Goal: Book appointment/travel/reservation

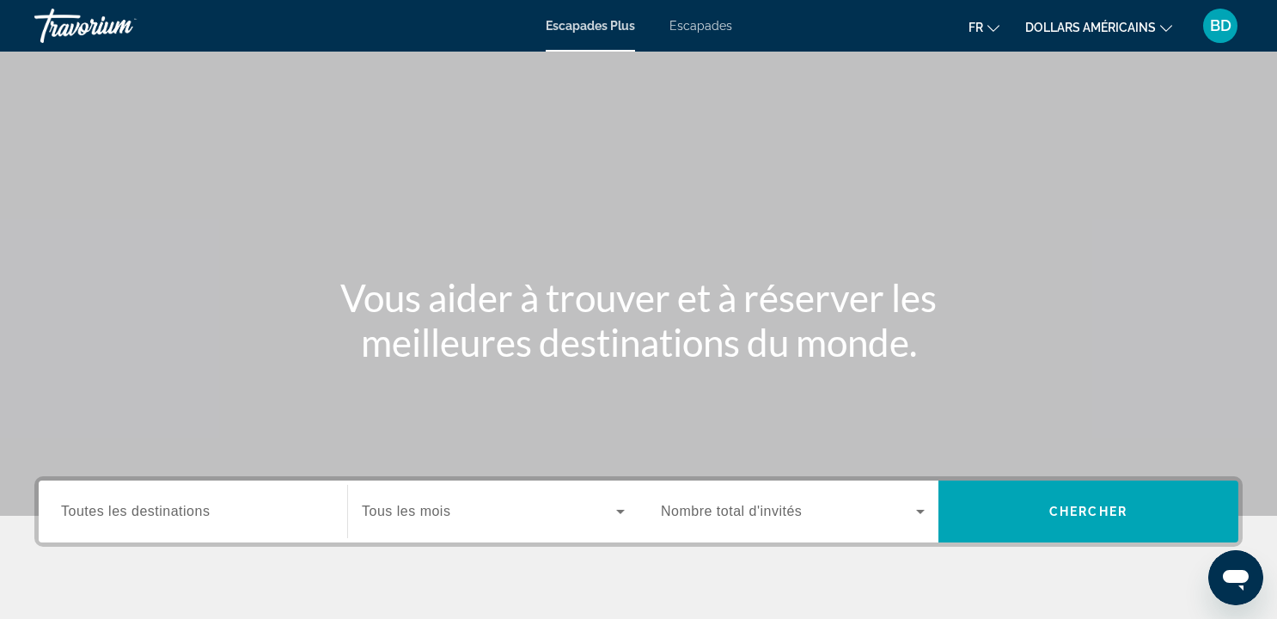
click at [1081, 34] on font "dollars américains" at bounding box center [1090, 28] width 131 height 14
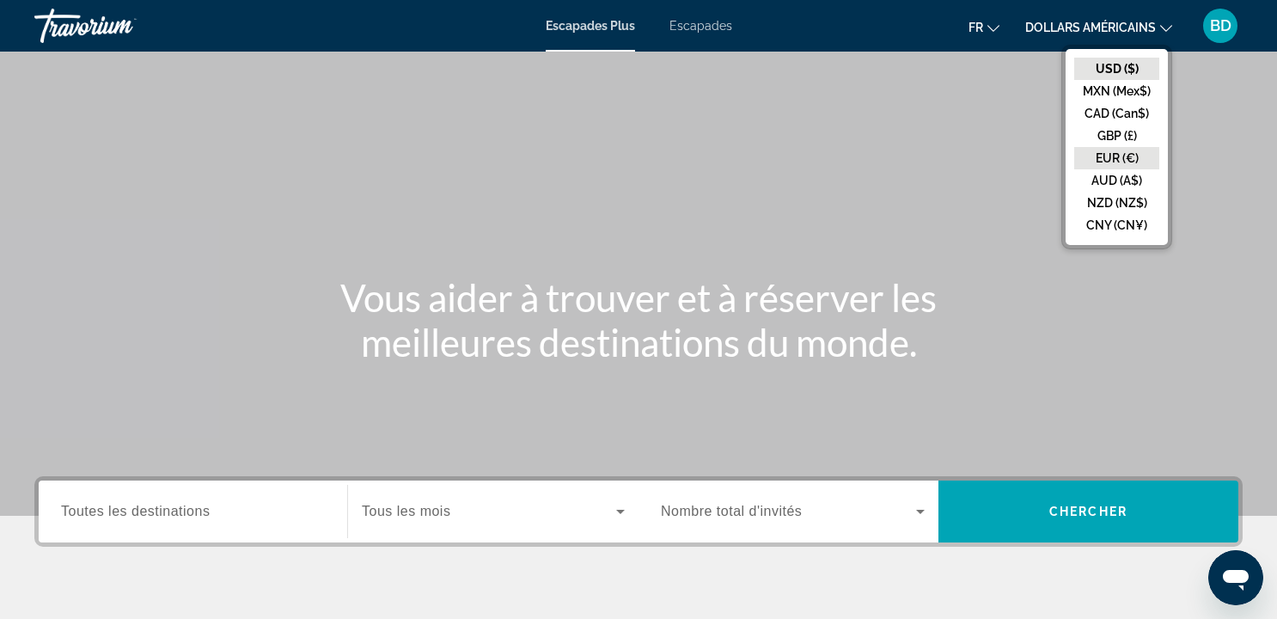
click at [1106, 157] on button "EUR (€)" at bounding box center [1116, 158] width 85 height 22
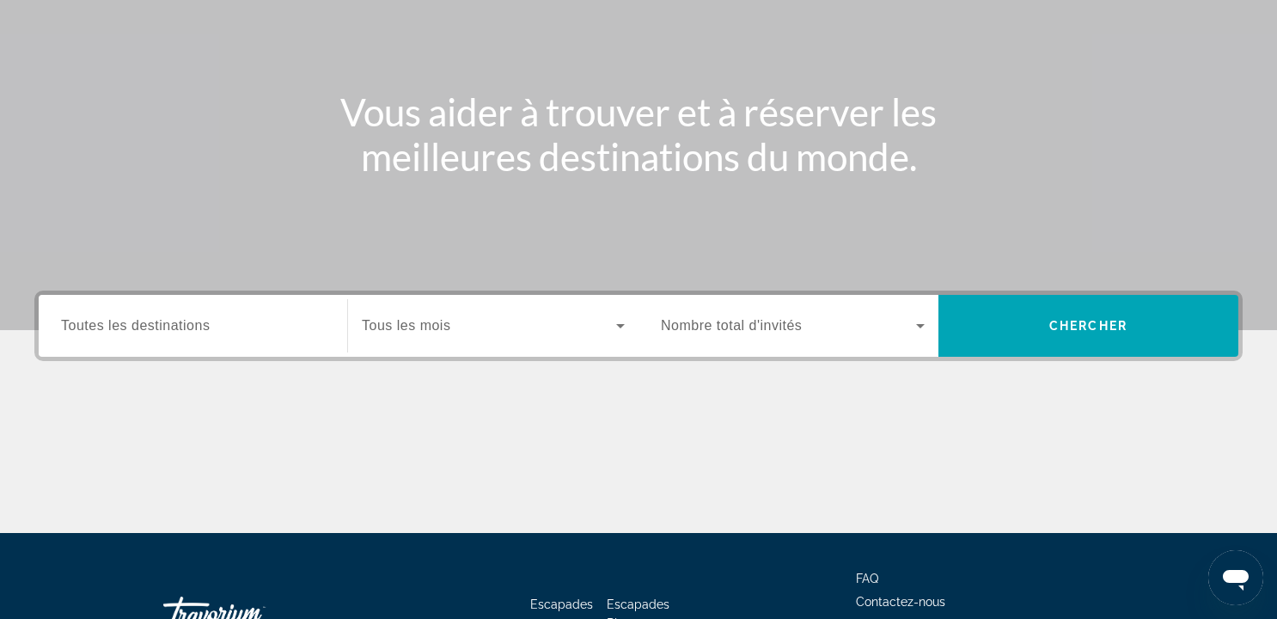
scroll to position [310, 0]
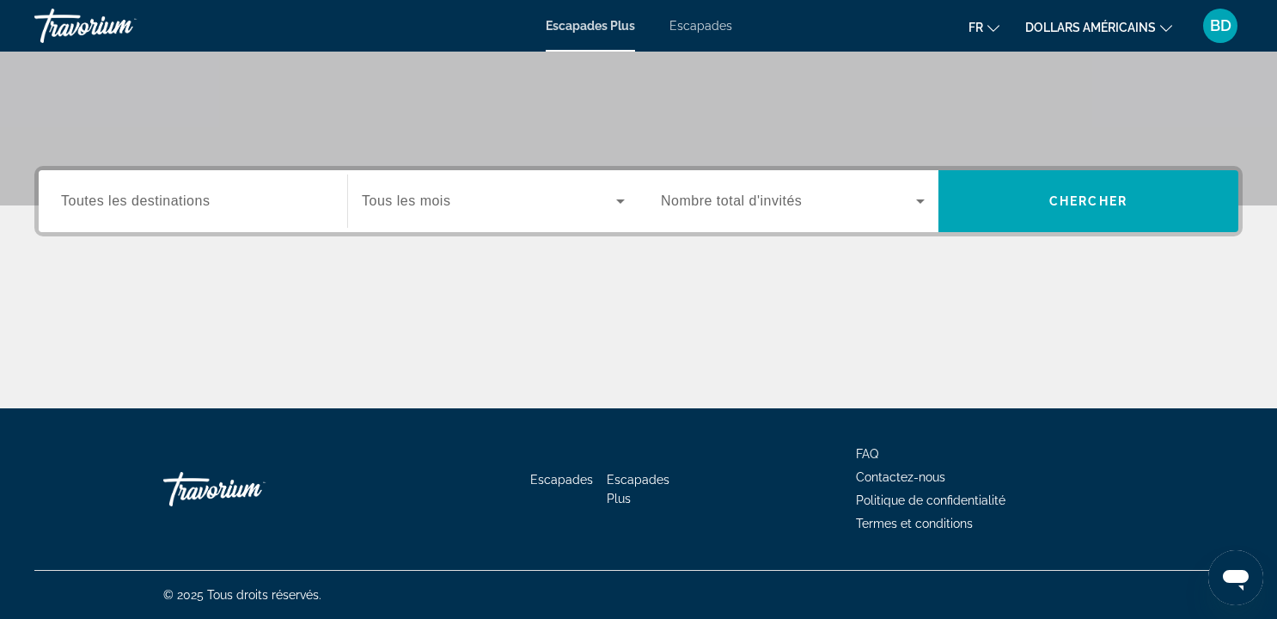
click at [89, 192] on input "Destination Toutes les destinations" at bounding box center [193, 202] width 264 height 21
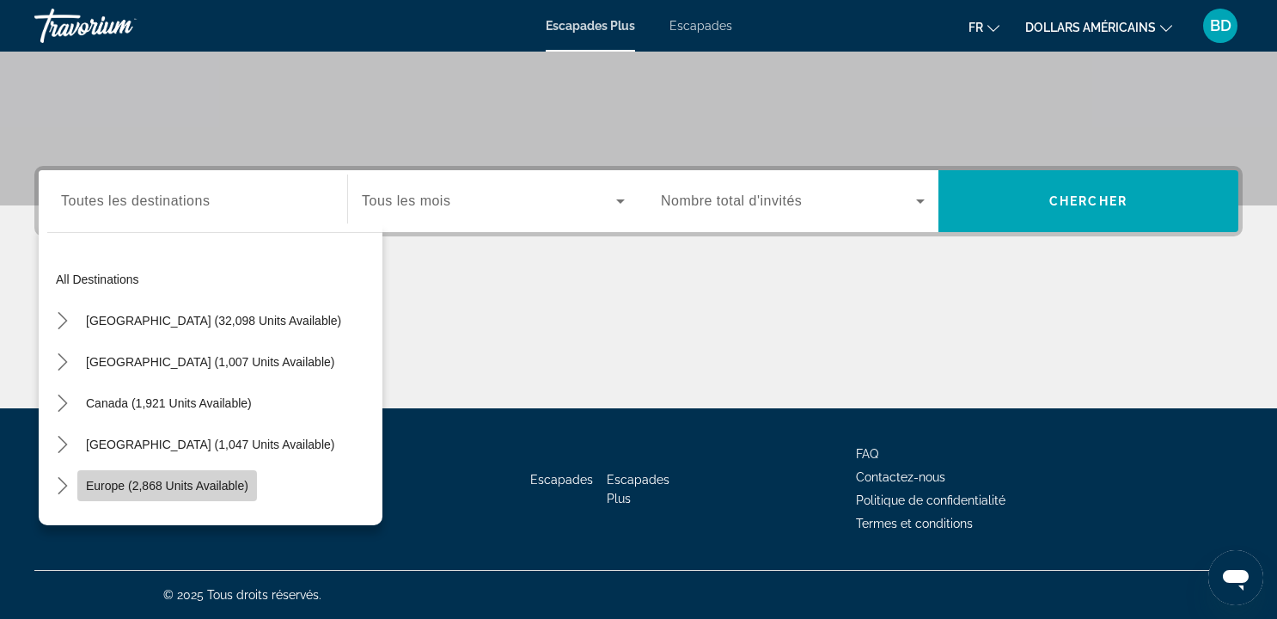
click at [218, 486] on span "Europe (2,868 units available)" at bounding box center [167, 486] width 162 height 14
type input "**********"
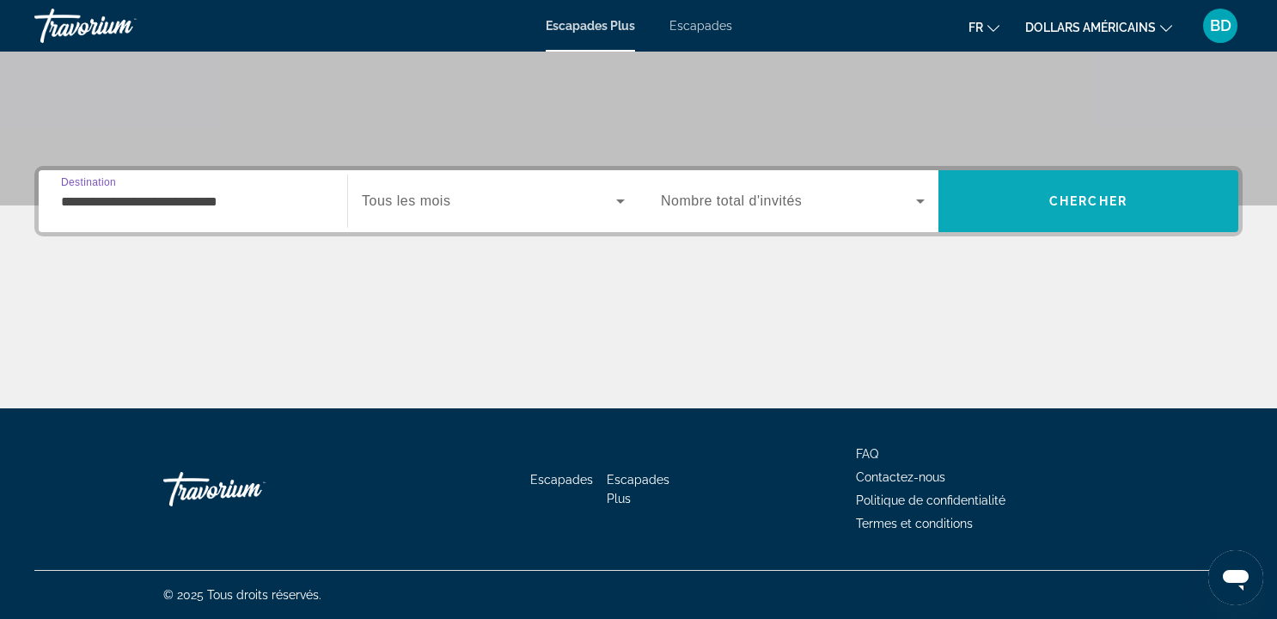
click at [981, 218] on span "Recherche" at bounding box center [1089, 200] width 300 height 41
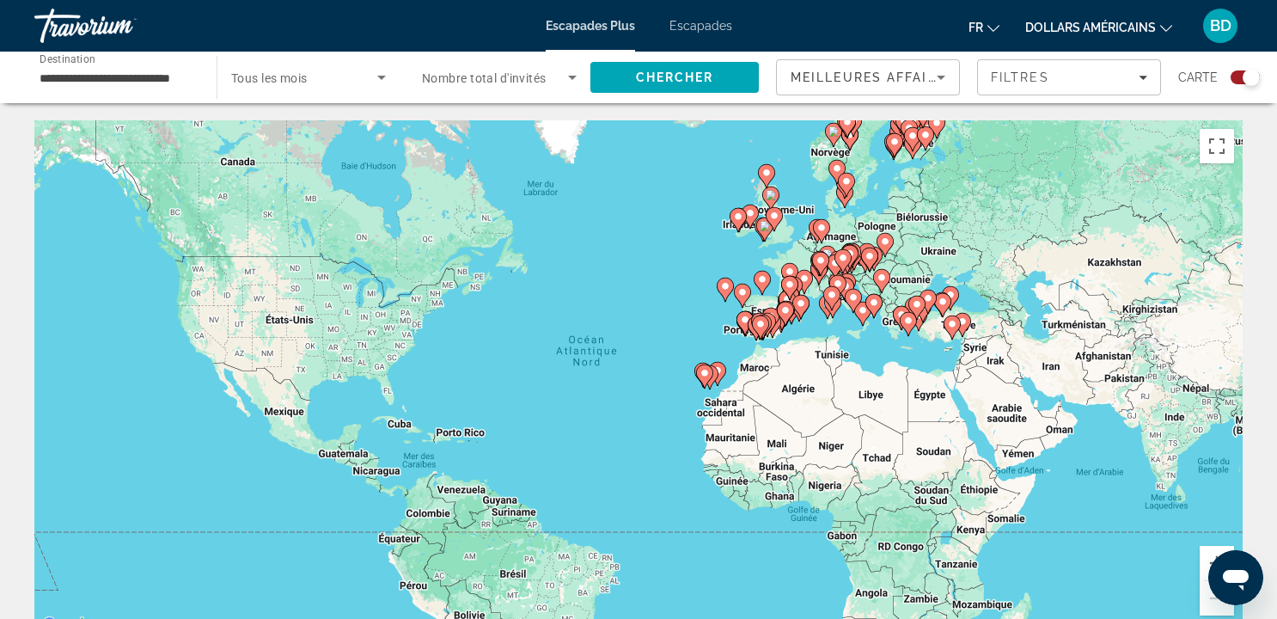
click at [697, 29] on font "Escapades" at bounding box center [701, 26] width 63 height 14
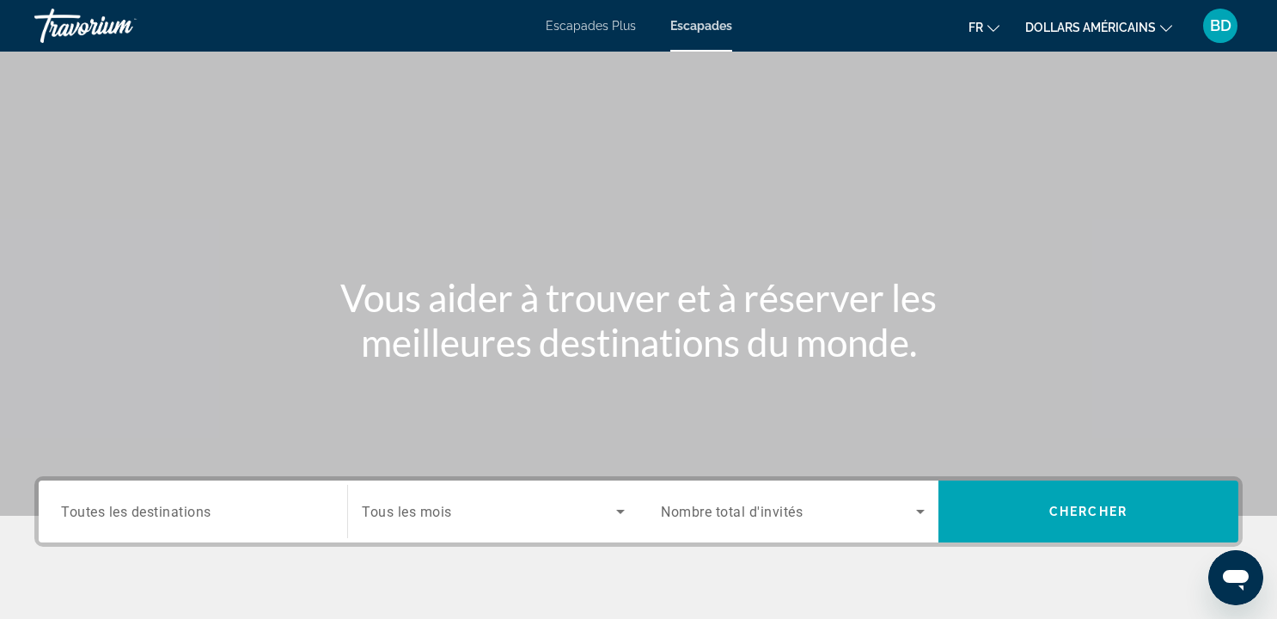
click at [224, 529] on div "Search widget" at bounding box center [193, 511] width 264 height 49
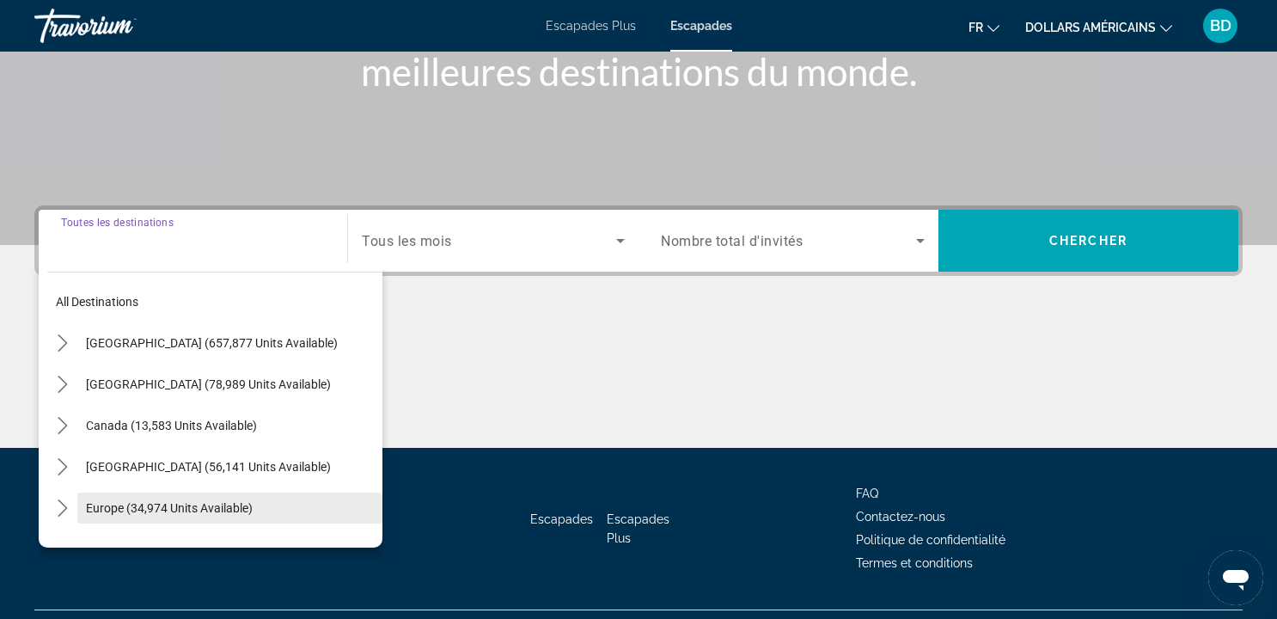
scroll to position [310, 0]
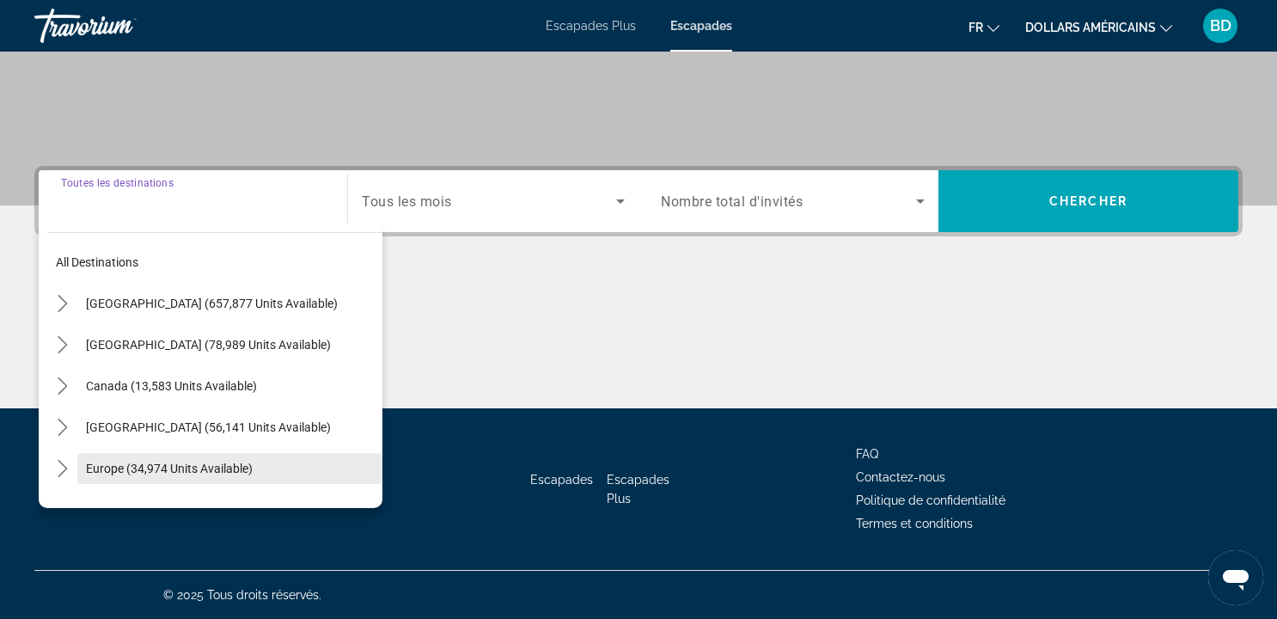
click at [227, 472] on span "Europe (34,974 units available)" at bounding box center [169, 469] width 167 height 14
type input "**********"
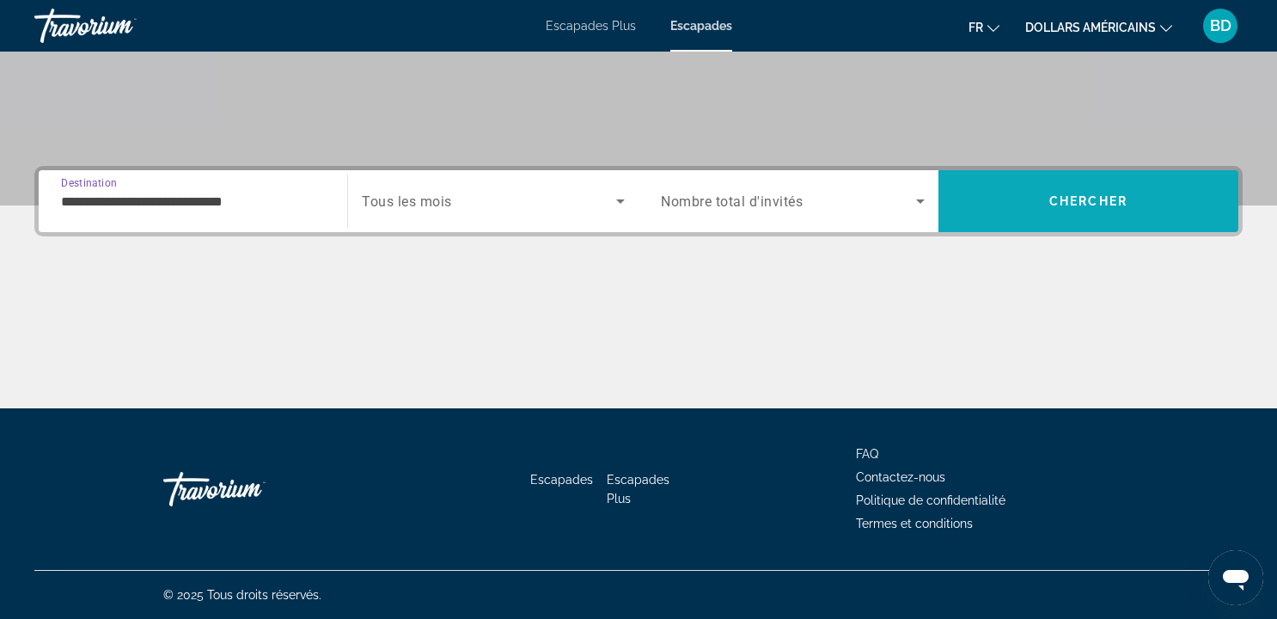
click at [1091, 185] on span "Search" at bounding box center [1089, 200] width 300 height 41
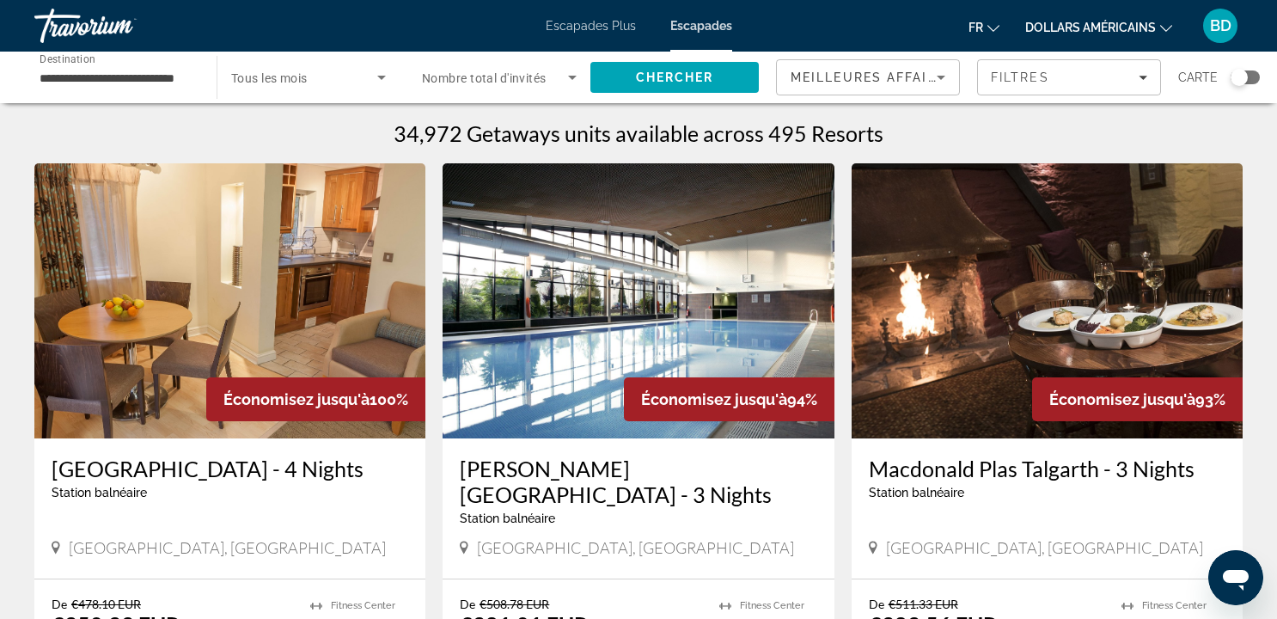
click at [1246, 72] on div "Search widget" at bounding box center [1239, 77] width 17 height 17
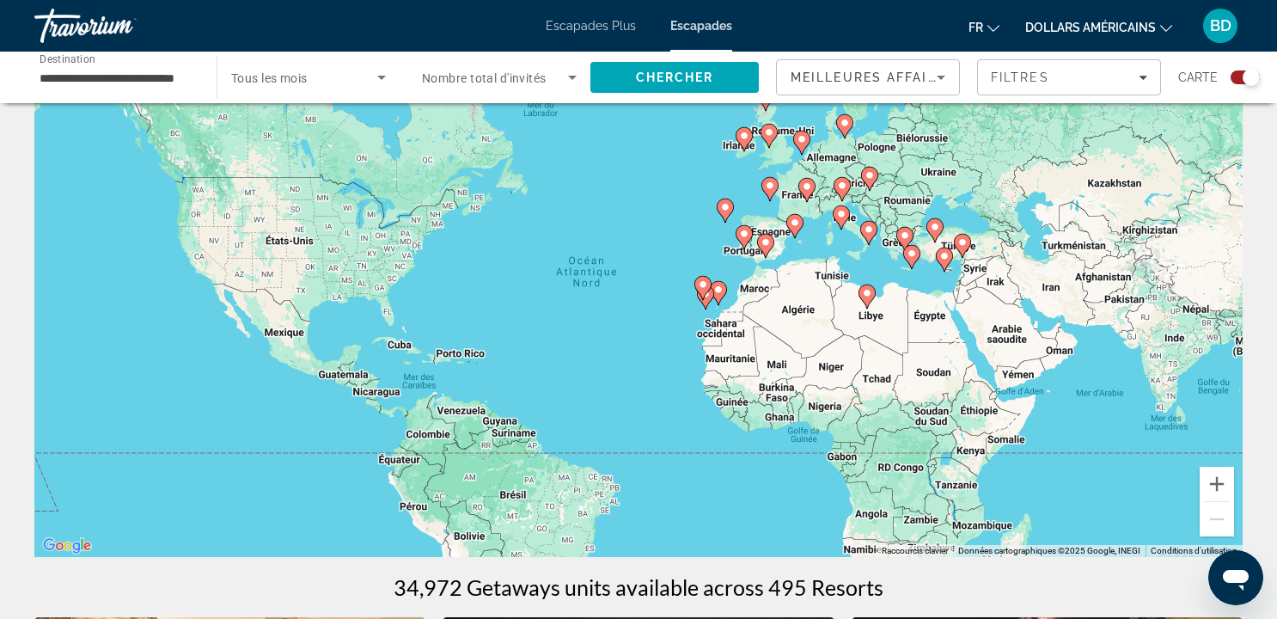
scroll to position [76, 0]
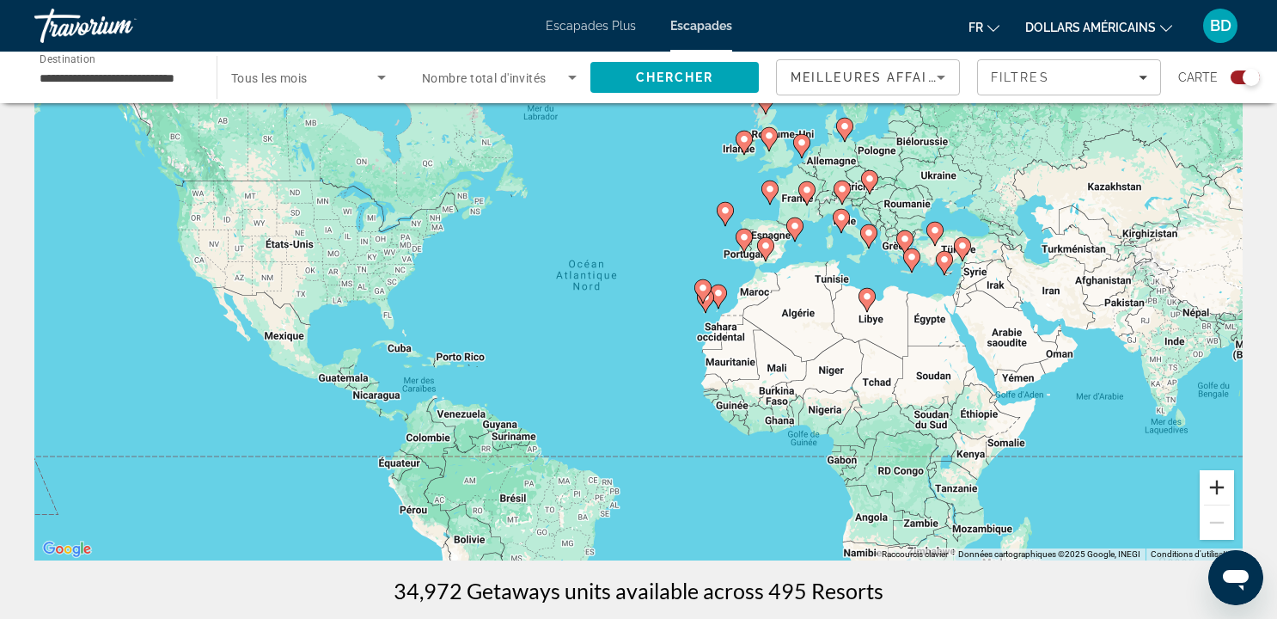
click at [1214, 477] on button "Zoom avant" at bounding box center [1217, 487] width 34 height 34
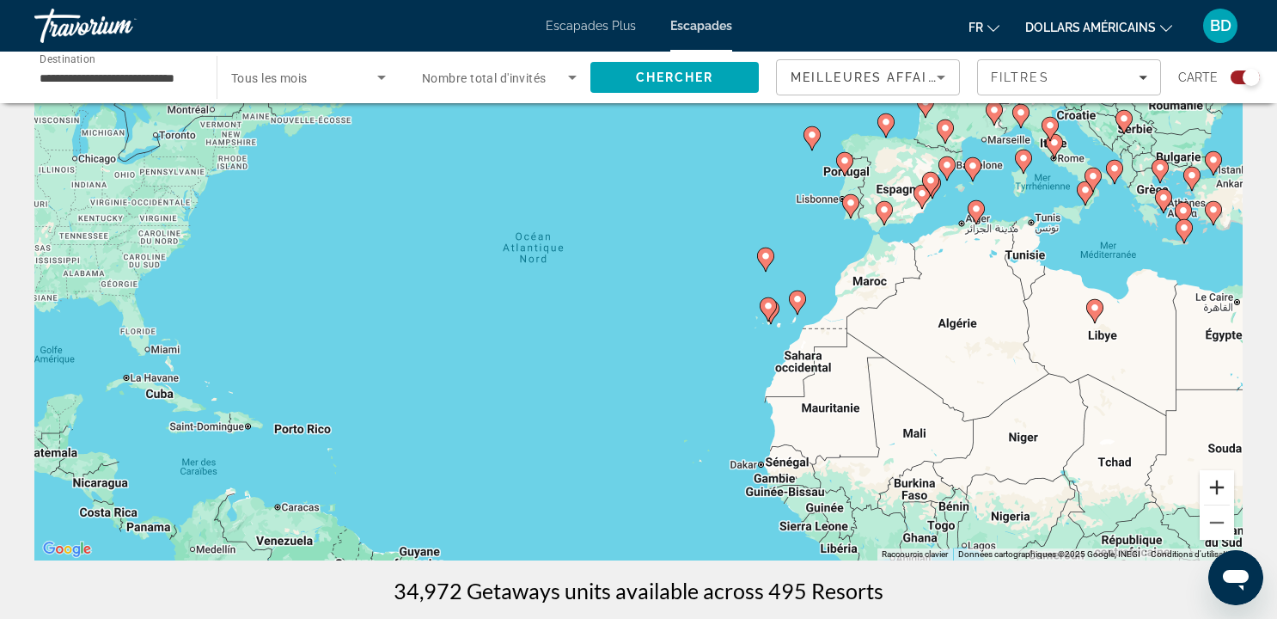
click at [1215, 478] on button "Zoom avant" at bounding box center [1217, 487] width 34 height 34
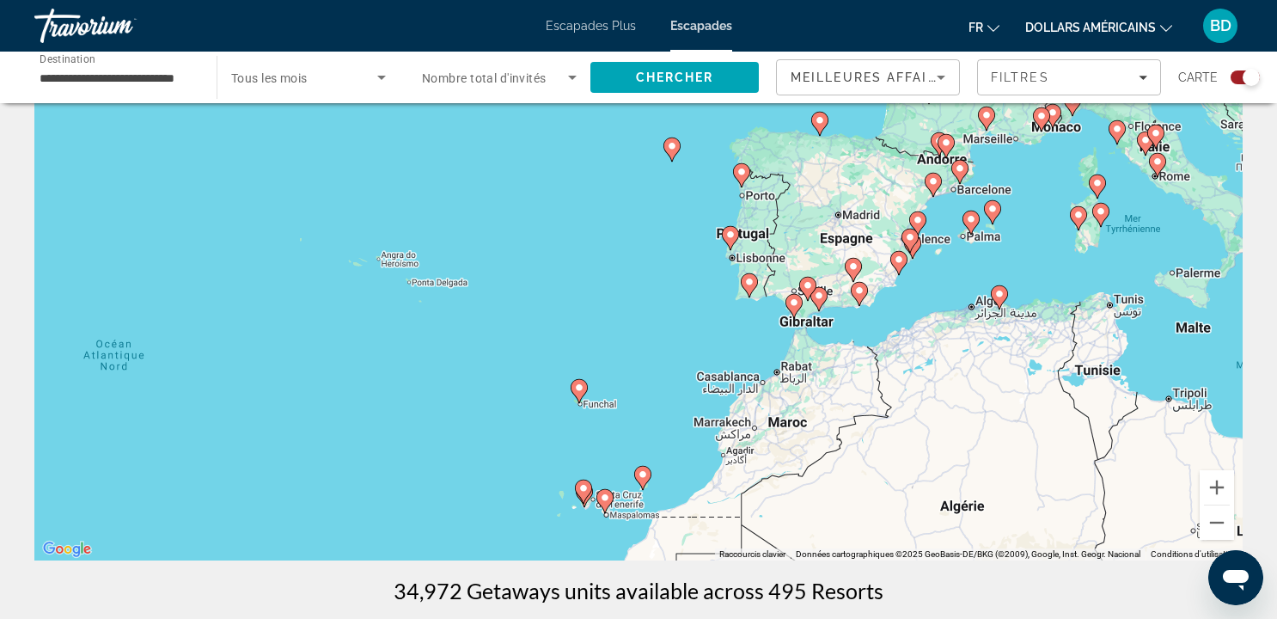
drag, startPoint x: 1177, startPoint y: 238, endPoint x: 860, endPoint y: 401, distance: 355.5
click at [860, 401] on div "Pour activer le glissement avec le clavier, appuyez sur Alt+Entrée. Une fois ce…" at bounding box center [638, 303] width 1208 height 516
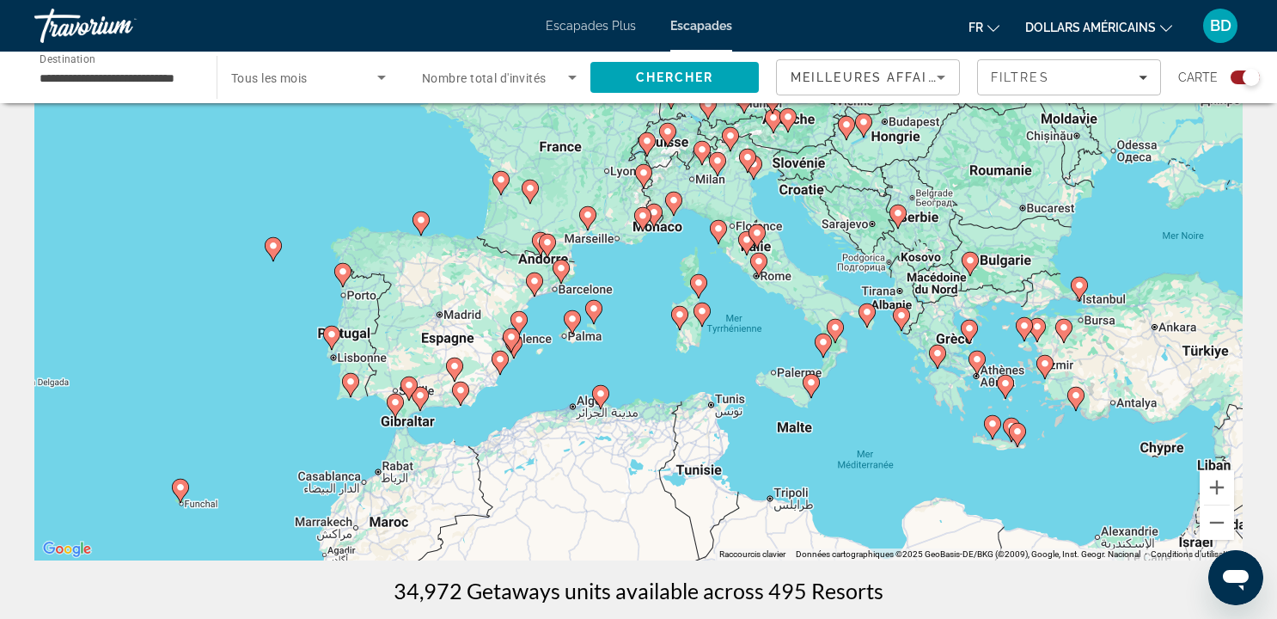
drag, startPoint x: 1195, startPoint y: 280, endPoint x: 798, endPoint y: 377, distance: 409.6
click at [798, 378] on div "Pour activer le glissement avec le clavier, appuyez sur Alt+Entrée. Une fois ce…" at bounding box center [638, 303] width 1208 height 516
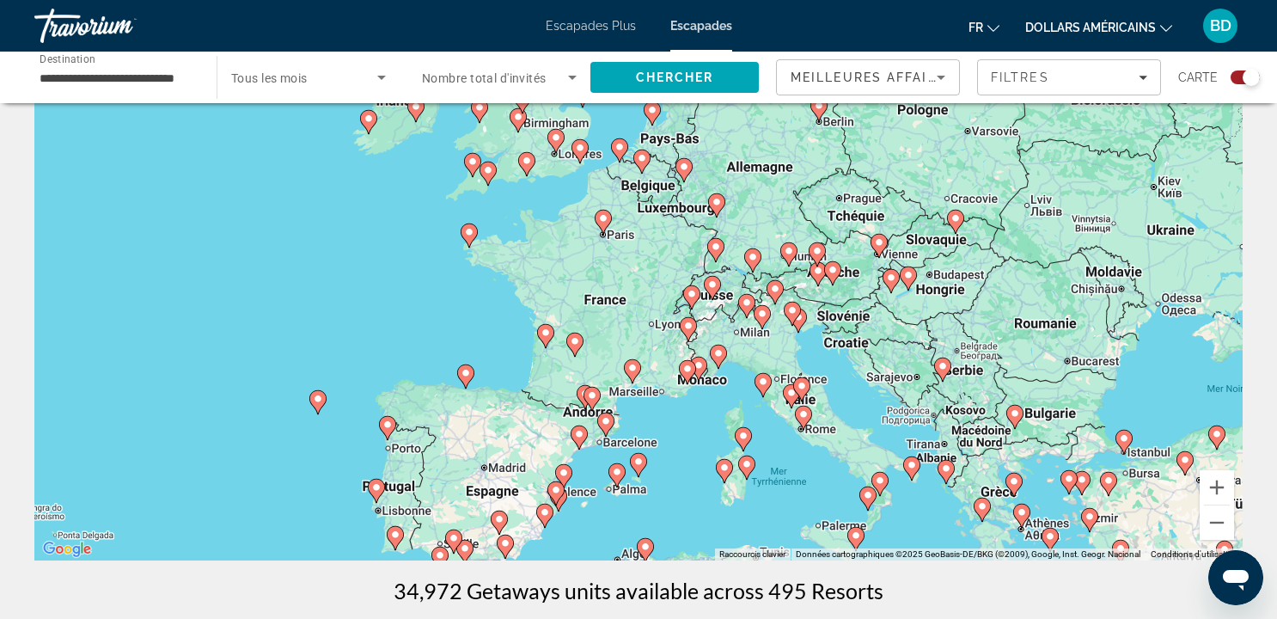
drag, startPoint x: 657, startPoint y: 144, endPoint x: 708, endPoint y: 301, distance: 164.4
click at [708, 301] on gmp-advanced-marker "Contenu principal" at bounding box center [712, 288] width 17 height 26
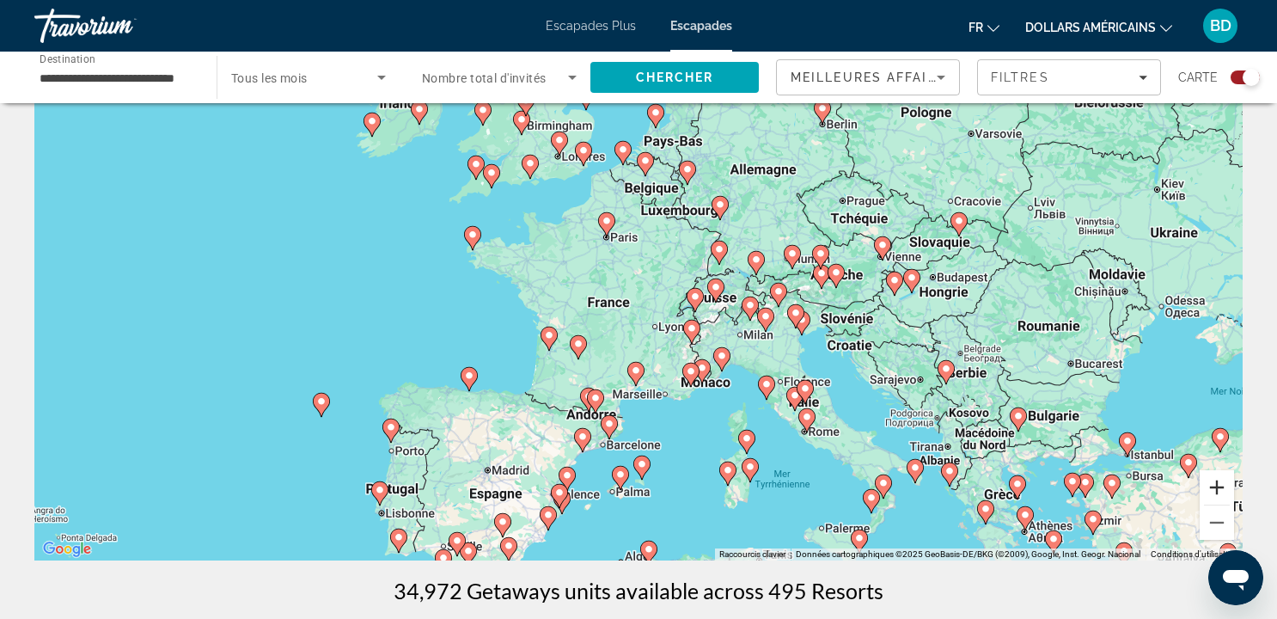
click at [1215, 488] on button "Zoom avant" at bounding box center [1217, 487] width 34 height 34
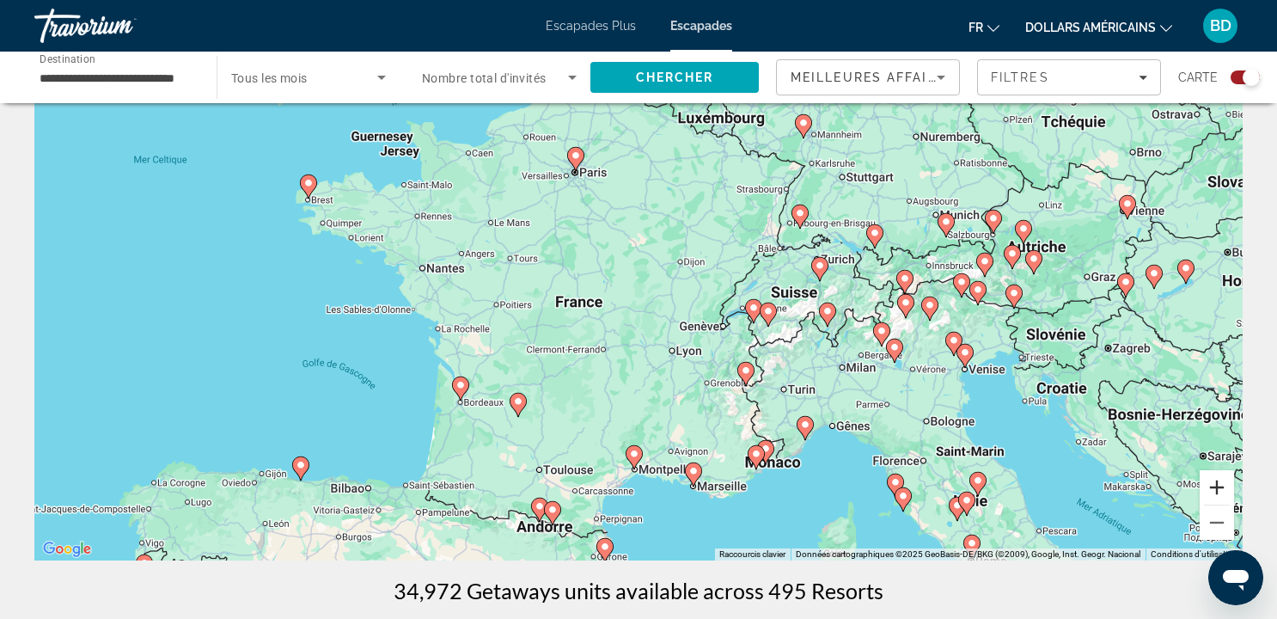
click at [1215, 489] on button "Zoom avant" at bounding box center [1217, 487] width 34 height 34
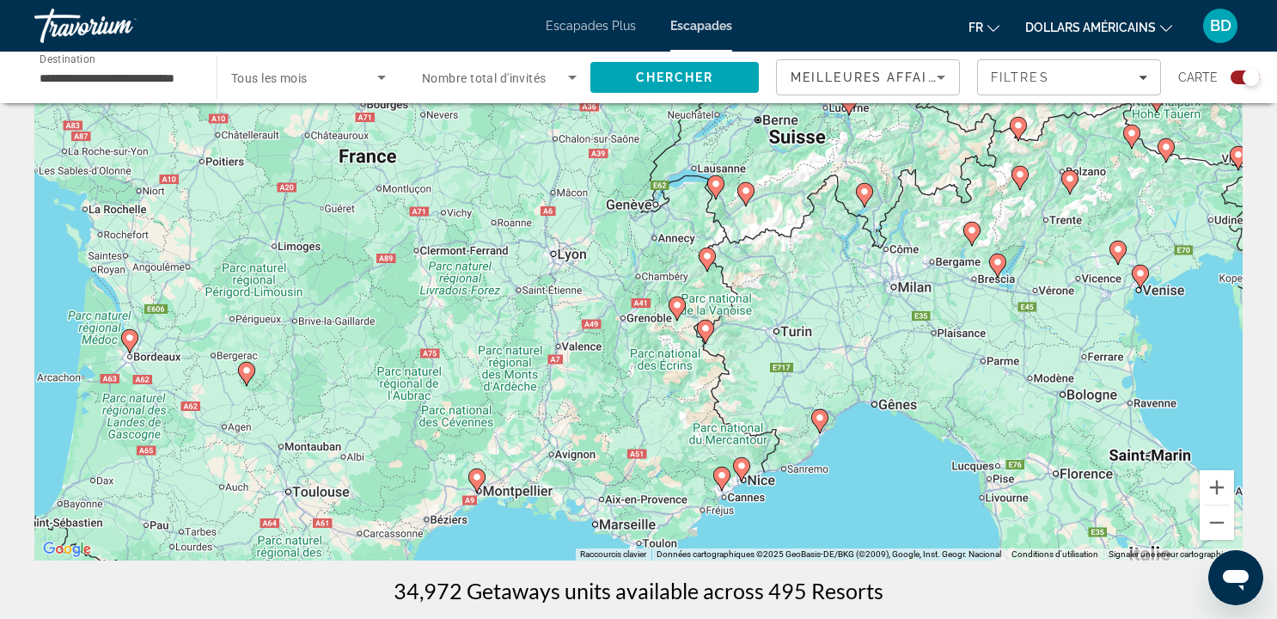
drag, startPoint x: 1058, startPoint y: 399, endPoint x: 905, endPoint y: 252, distance: 212.1
click at [905, 252] on div "Pour activer le glissement avec le clavier, appuyez sur Alt+Entrée. Une fois ce…" at bounding box center [638, 303] width 1208 height 516
click at [817, 423] on icon "Contenu principal" at bounding box center [819, 420] width 15 height 22
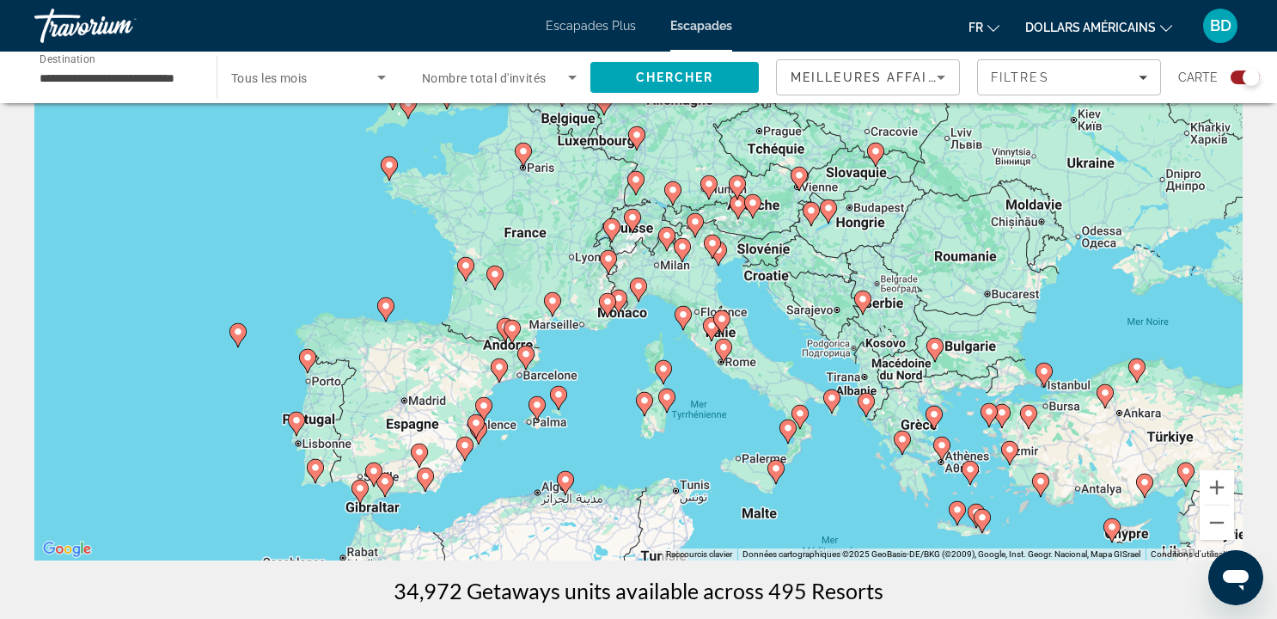
click at [640, 284] on image "Contenu principal" at bounding box center [638, 286] width 10 height 10
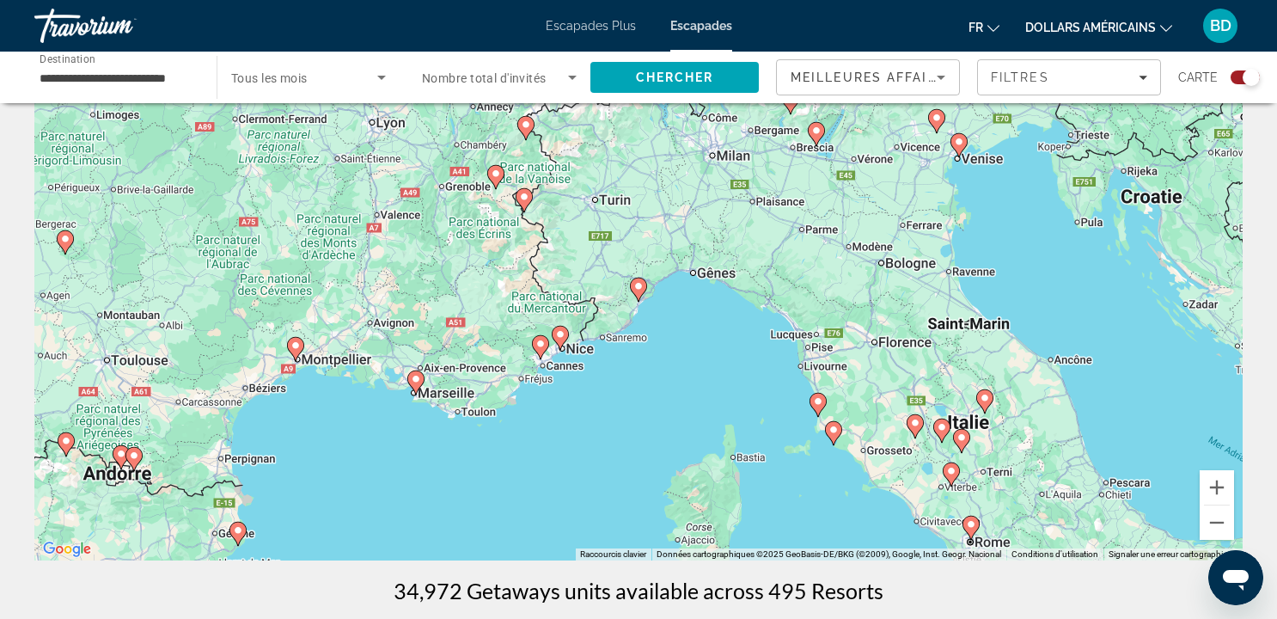
click at [639, 285] on image "Contenu principal" at bounding box center [638, 286] width 10 height 10
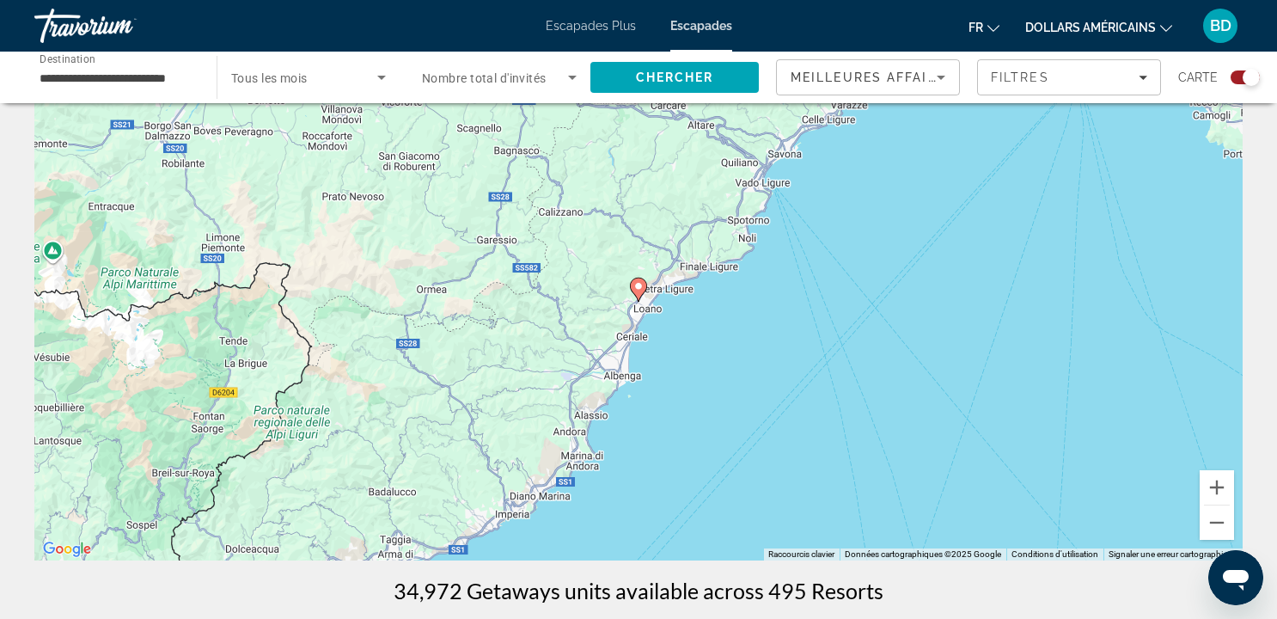
click at [639, 285] on image "Contenu principal" at bounding box center [638, 286] width 10 height 10
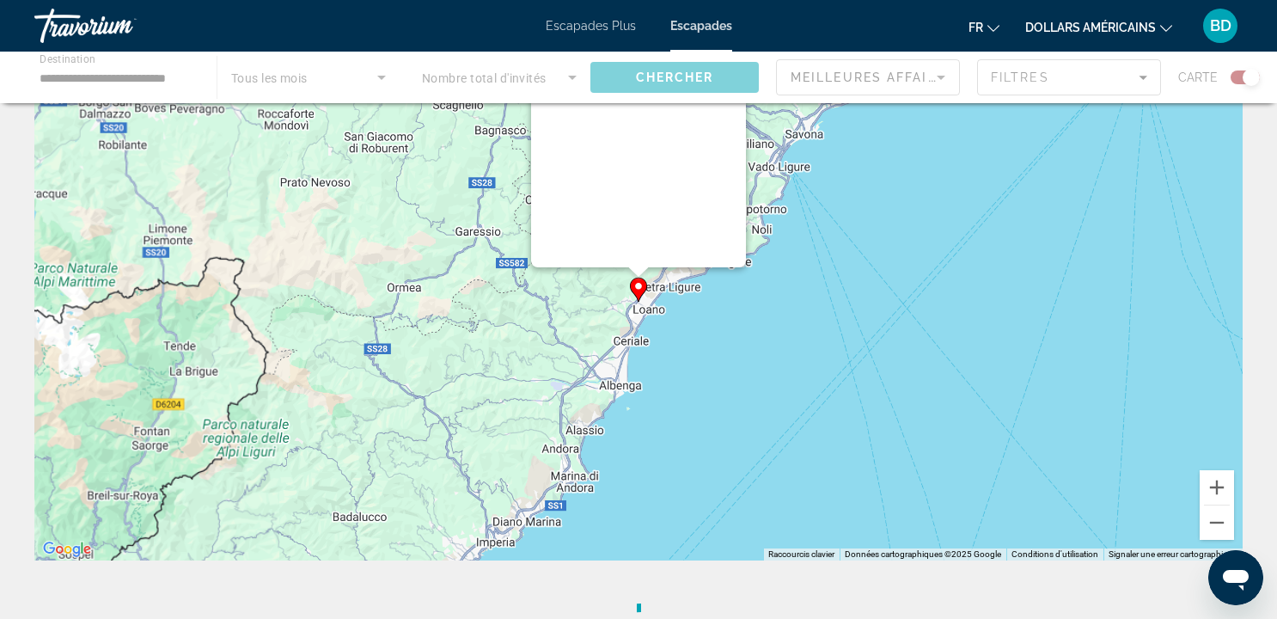
scroll to position [0, 0]
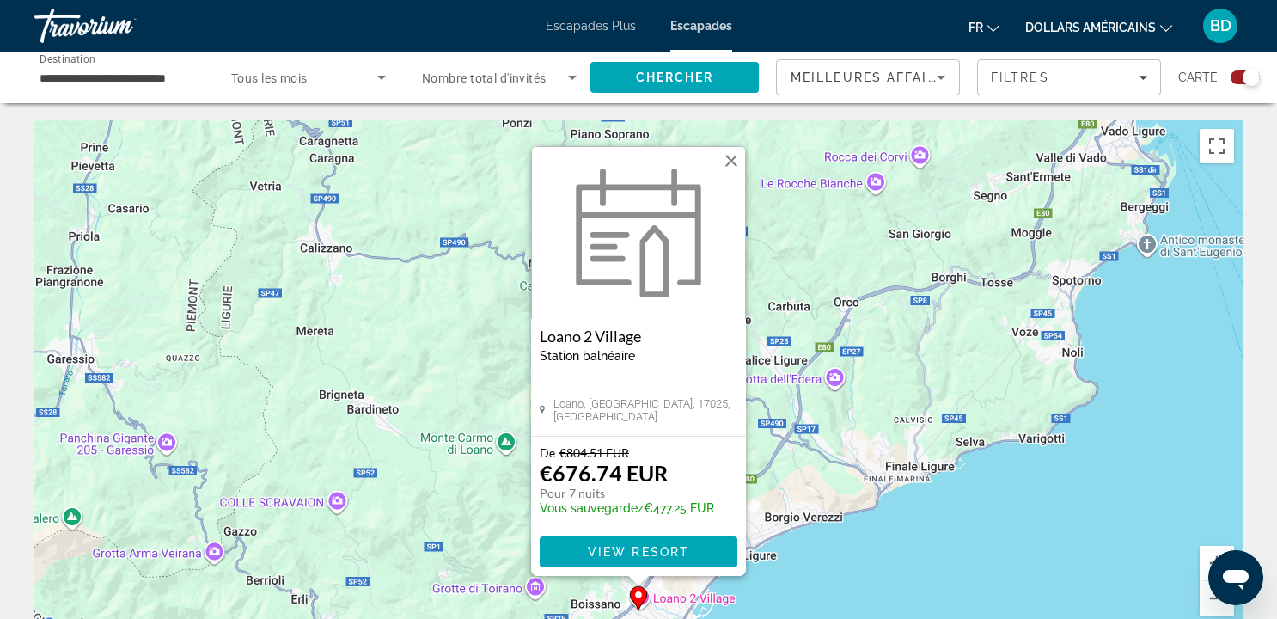
click at [737, 163] on button "Fermer" at bounding box center [731, 161] width 26 height 26
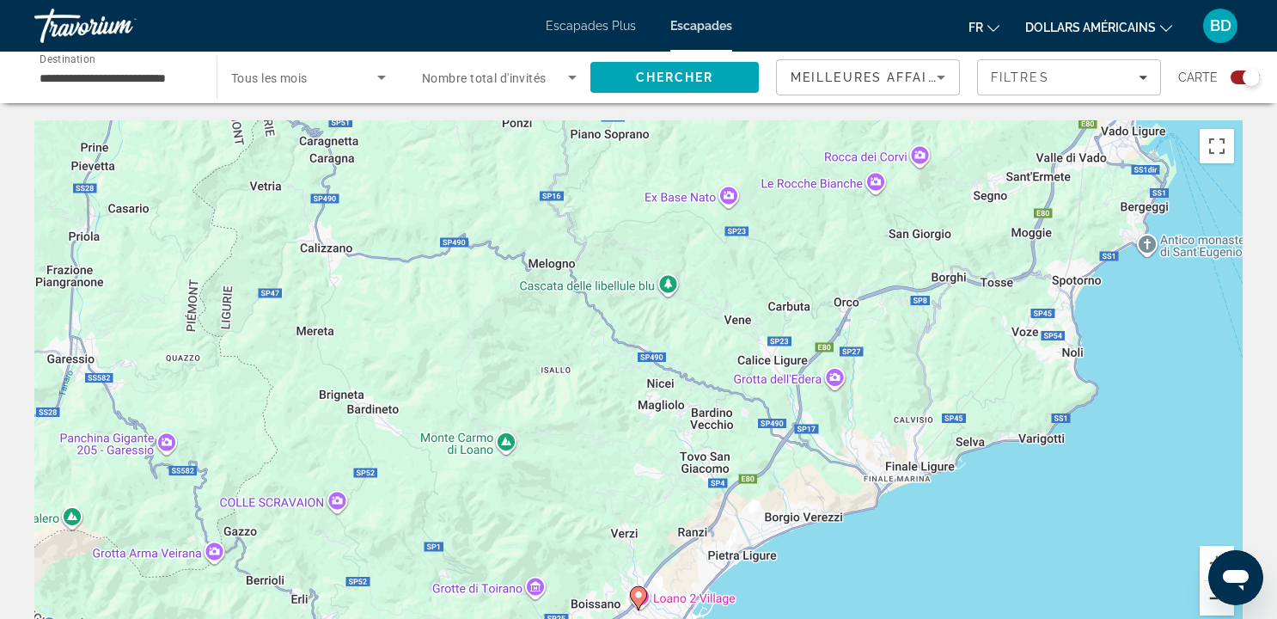
click at [1209, 602] on button "Zoom arrière" at bounding box center [1217, 598] width 34 height 34
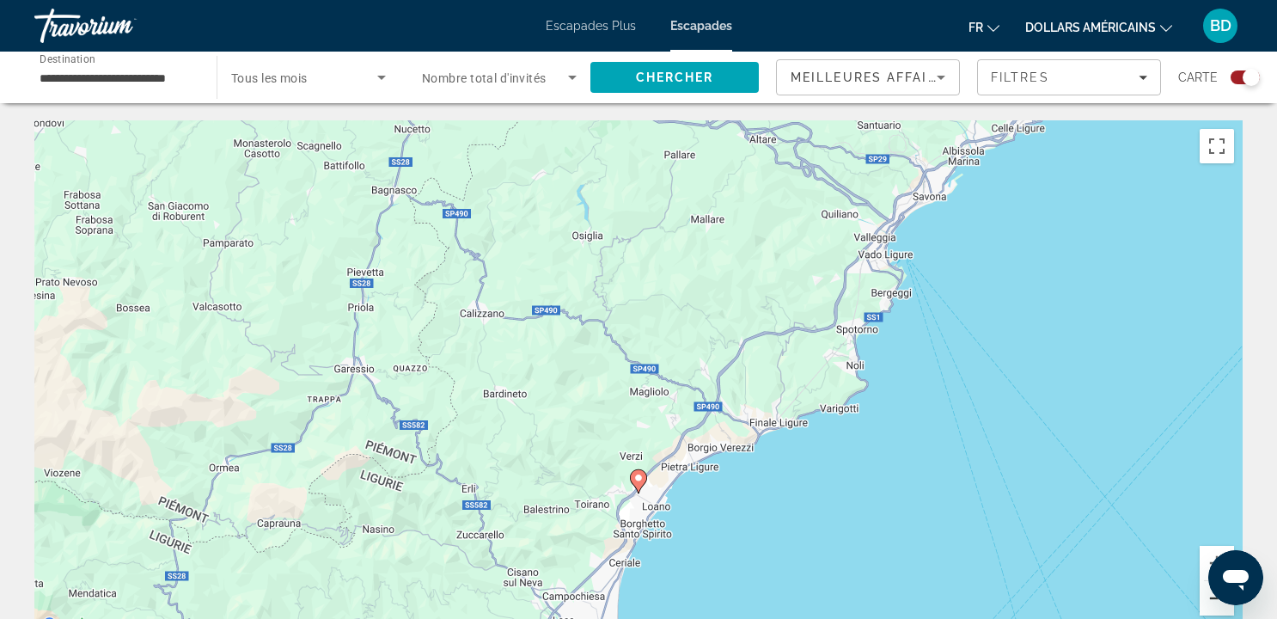
click at [1211, 597] on button "Zoom arrière" at bounding box center [1217, 598] width 34 height 34
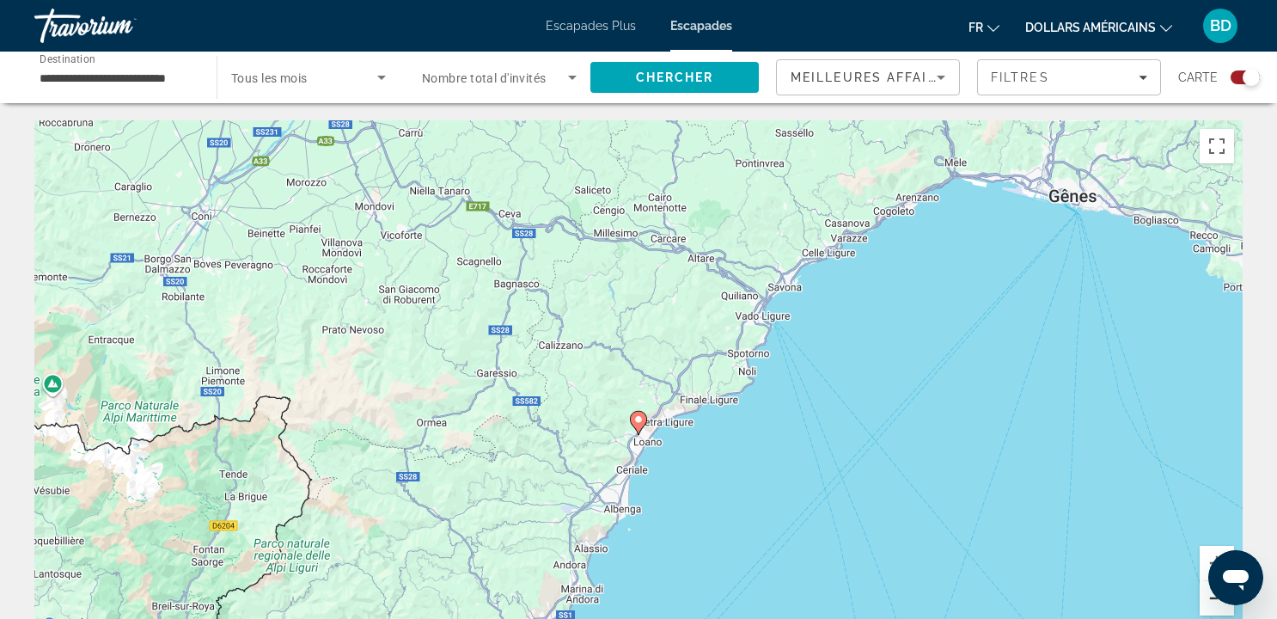
click at [1218, 614] on button "Zoom arrière" at bounding box center [1217, 598] width 34 height 34
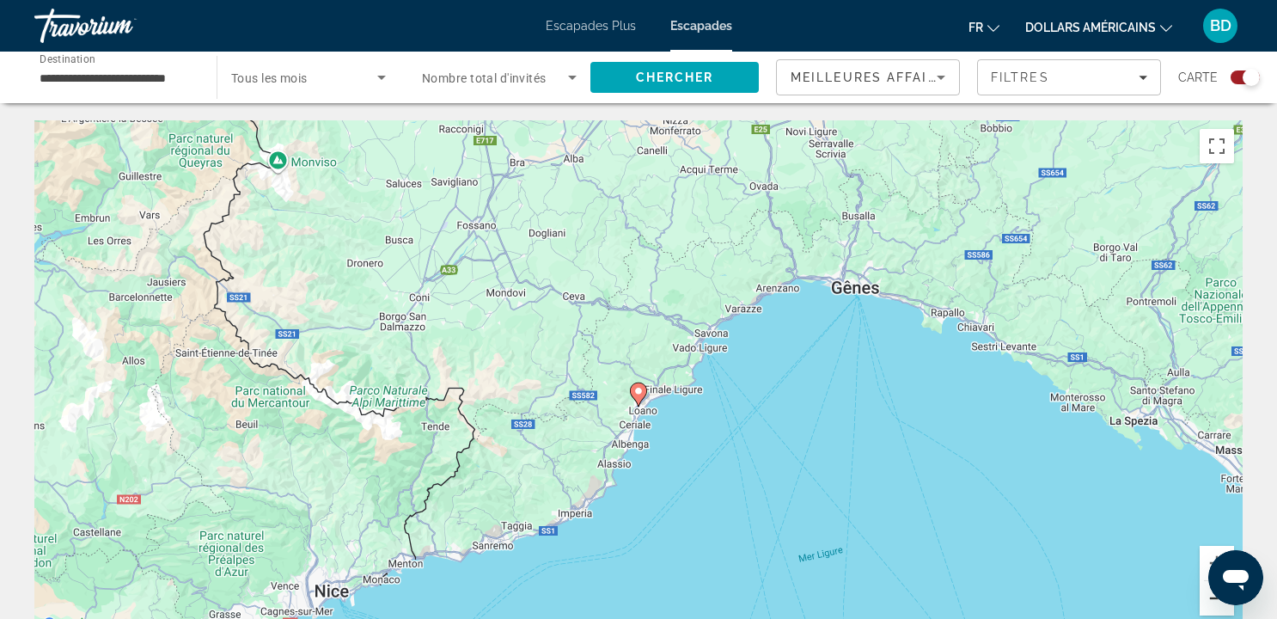
click at [1214, 608] on button "Zoom arrière" at bounding box center [1217, 598] width 34 height 34
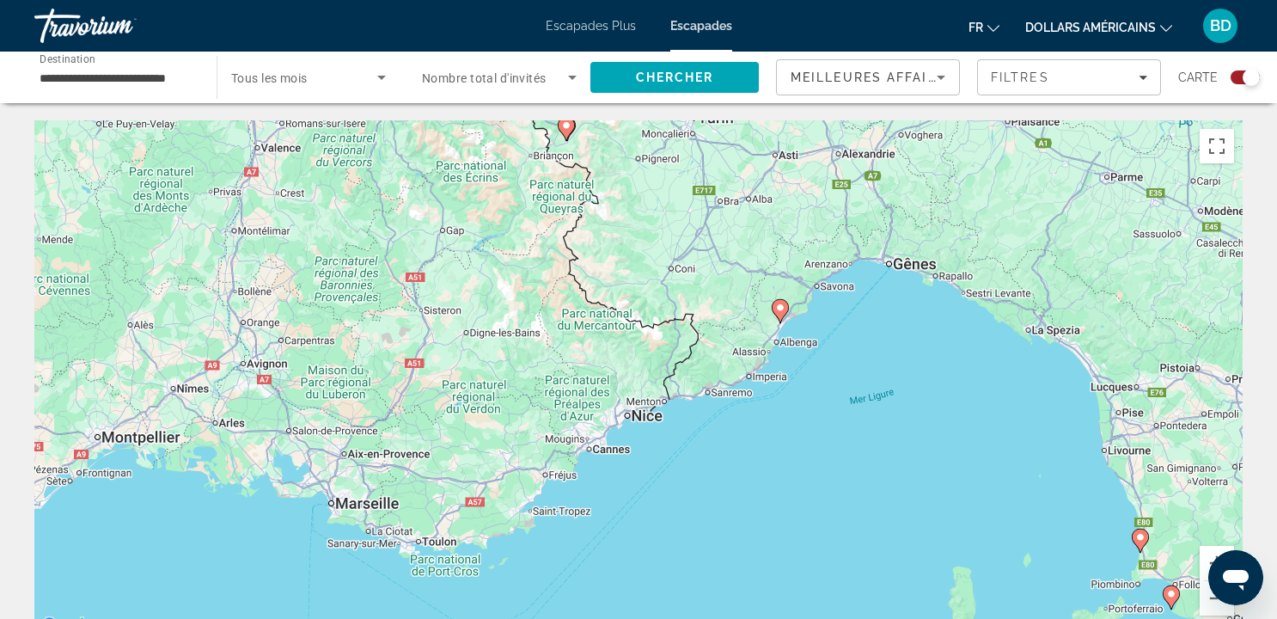
drag, startPoint x: 517, startPoint y: 407, endPoint x: 670, endPoint y: 332, distance: 170.3
click at [670, 332] on div "Pour activer le glissement avec le clavier, appuyez sur Alt+Entrée. Une fois ce…" at bounding box center [638, 378] width 1208 height 516
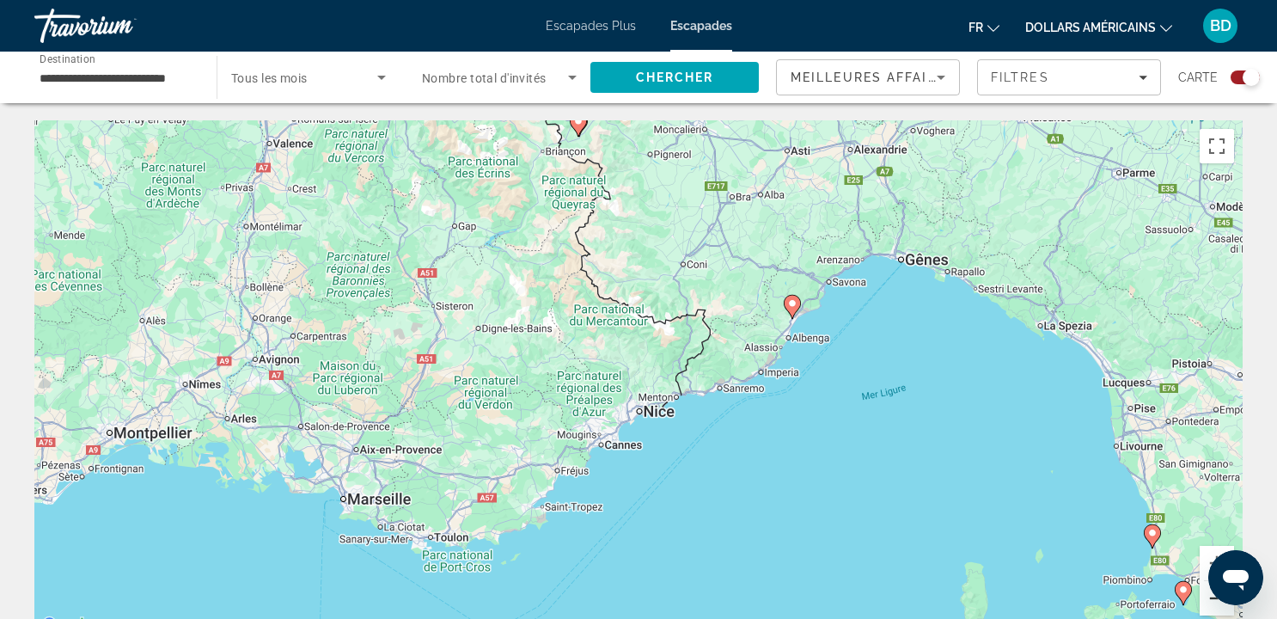
click at [1210, 599] on button "Zoom arrière" at bounding box center [1217, 598] width 34 height 34
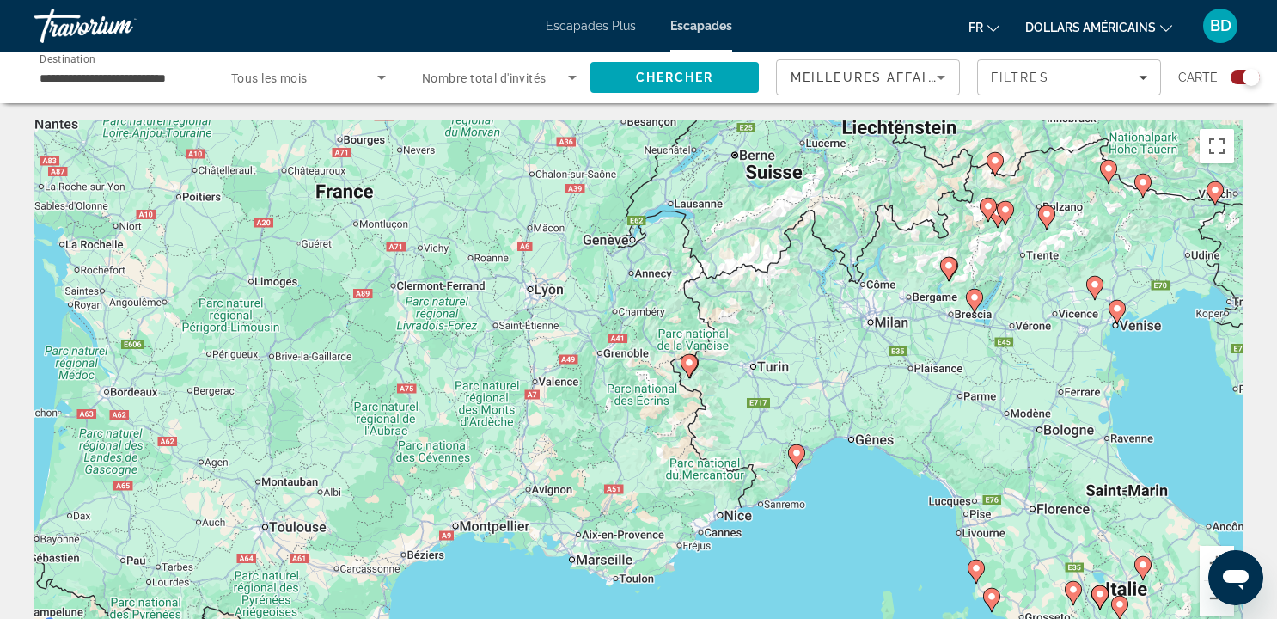
drag, startPoint x: 713, startPoint y: 142, endPoint x: 794, endPoint y: 264, distance: 146.4
click at [794, 266] on div "Pour activer le glissement avec le clavier, appuyez sur Alt+Entrée. Une fois ce…" at bounding box center [638, 378] width 1208 height 516
click at [727, 510] on div "Pour activer le glissement avec le clavier, appuyez sur Alt+Entrée. Une fois ce…" at bounding box center [638, 378] width 1208 height 516
click at [1104, 31] on font "dollars américains" at bounding box center [1090, 28] width 131 height 14
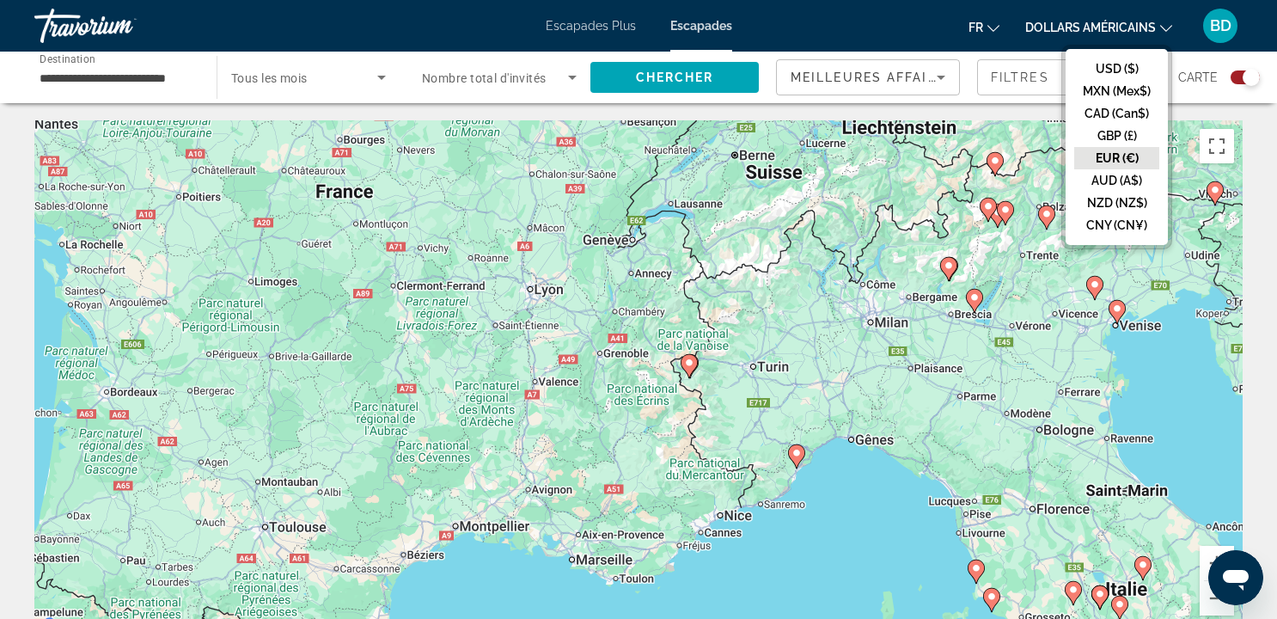
click at [1129, 155] on button "EUR (€)" at bounding box center [1116, 158] width 85 height 22
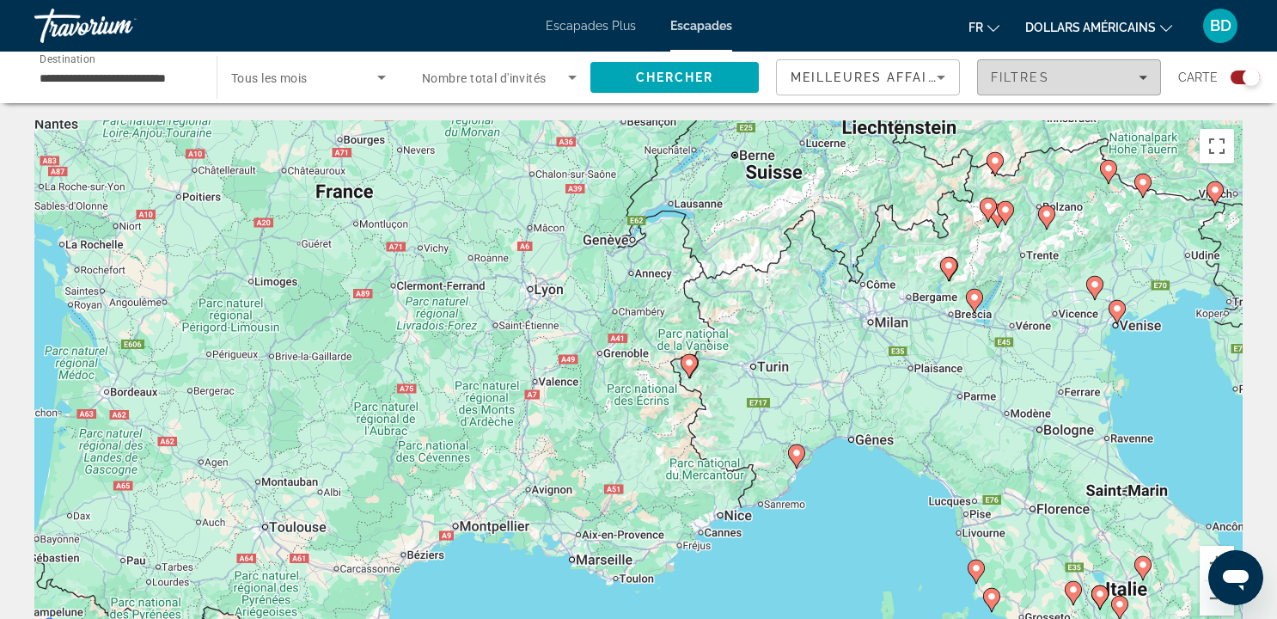
click at [998, 86] on span "Filters" at bounding box center [1069, 77] width 182 height 41
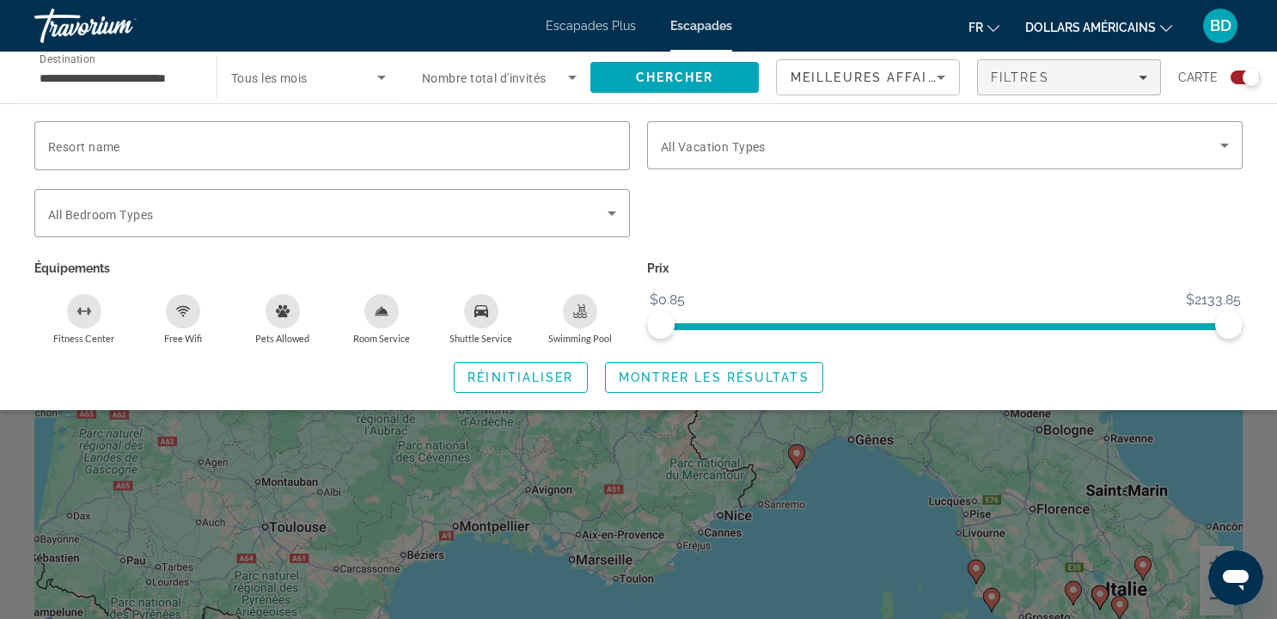
click at [180, 301] on div "Free Wifi" at bounding box center [183, 311] width 34 height 34
click at [675, 372] on span "Montrer les résultats" at bounding box center [714, 377] width 191 height 14
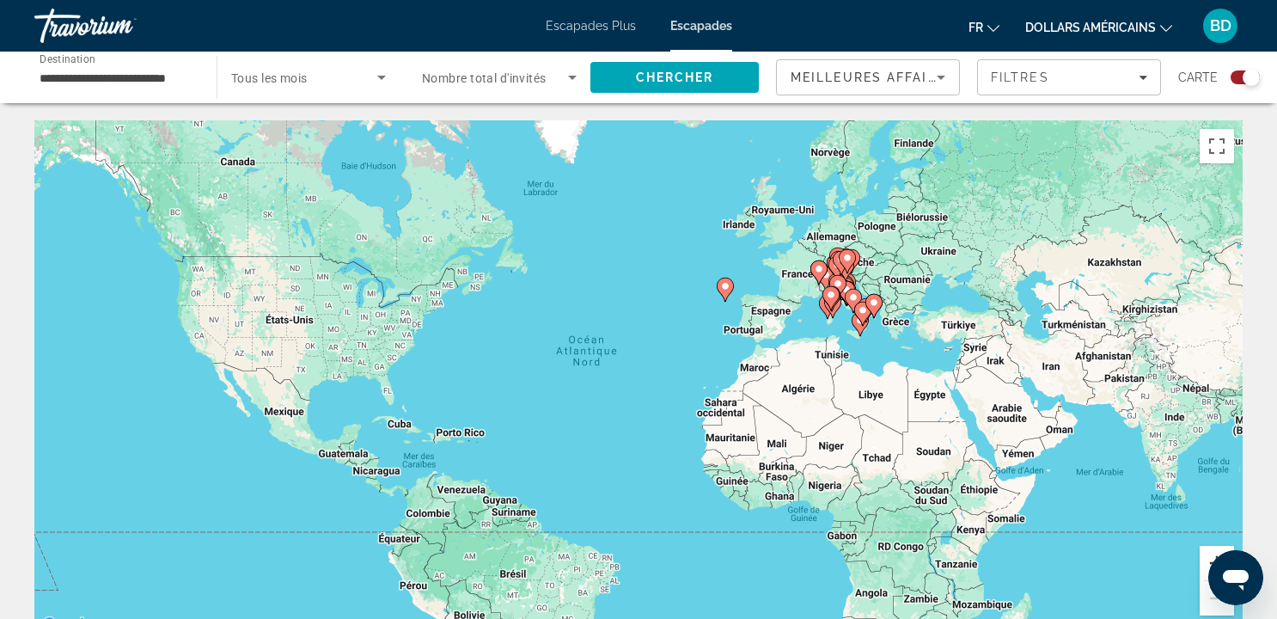
click at [1206, 551] on button "Zoom avant" at bounding box center [1217, 563] width 34 height 34
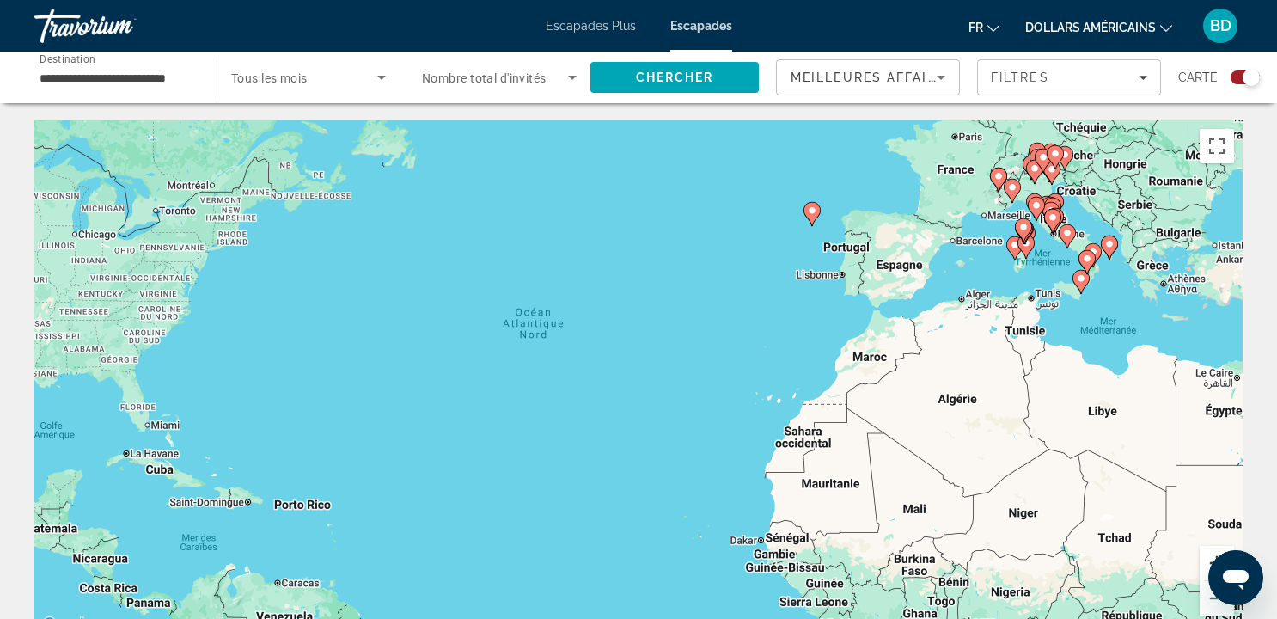
click at [1206, 551] on button "Zoom avant" at bounding box center [1217, 563] width 34 height 34
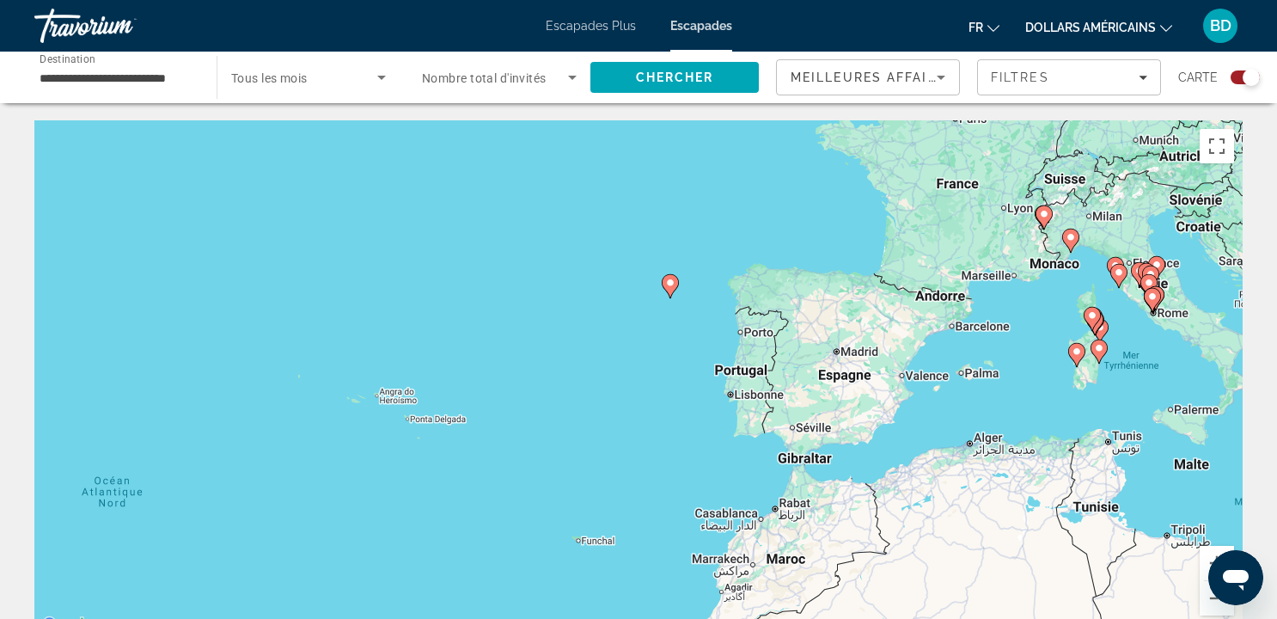
drag, startPoint x: 1150, startPoint y: 216, endPoint x: 823, endPoint y: 452, distance: 403.1
click at [823, 451] on div "Pour activer le glissement avec le clavier, appuyez sur Alt+Entrée. Une fois ce…" at bounding box center [638, 378] width 1208 height 516
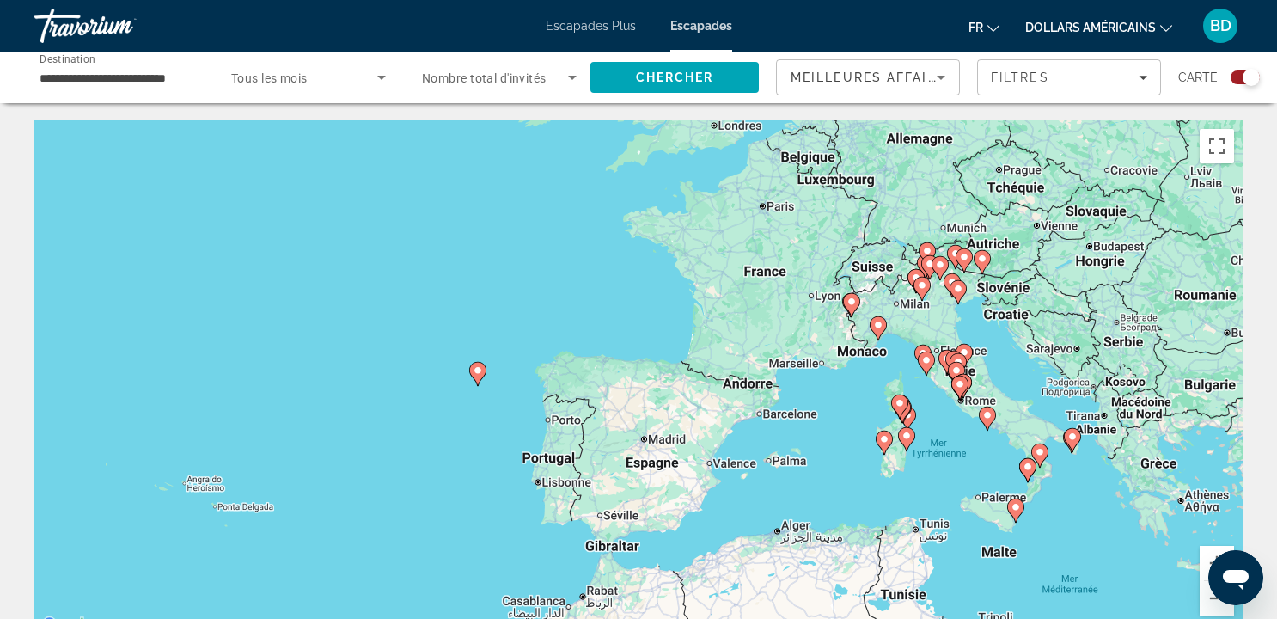
drag, startPoint x: 994, startPoint y: 362, endPoint x: 839, endPoint y: 394, distance: 157.9
click at [840, 395] on div "Pour activer le glissement avec le clavier, appuyez sur Alt+Entrée. Une fois ce…" at bounding box center [638, 378] width 1208 height 516
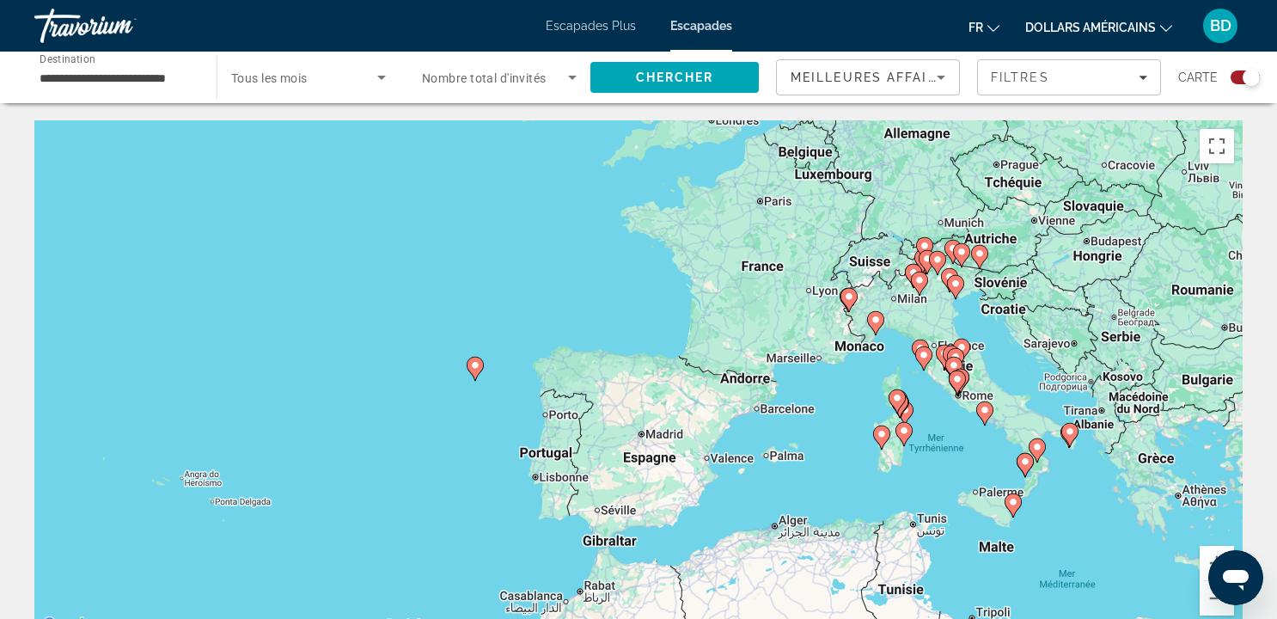
click at [144, 76] on input "**********" at bounding box center [117, 78] width 155 height 21
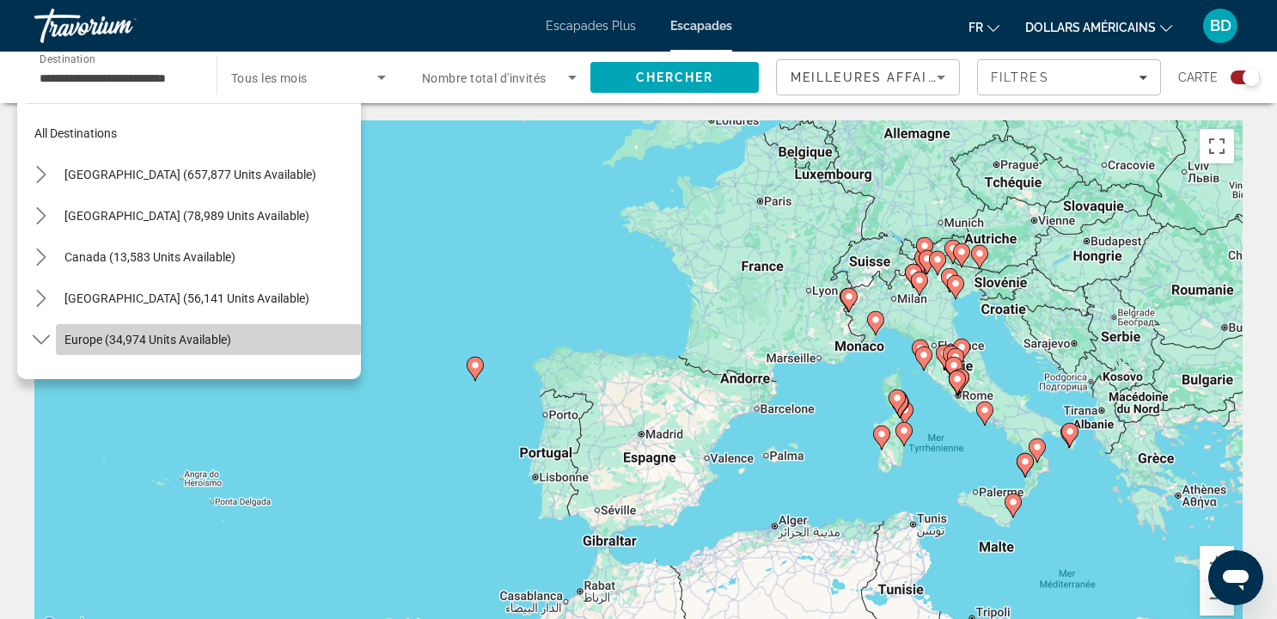
click at [132, 327] on span "Select destination: Europe (34,974 units available)" at bounding box center [208, 339] width 305 height 41
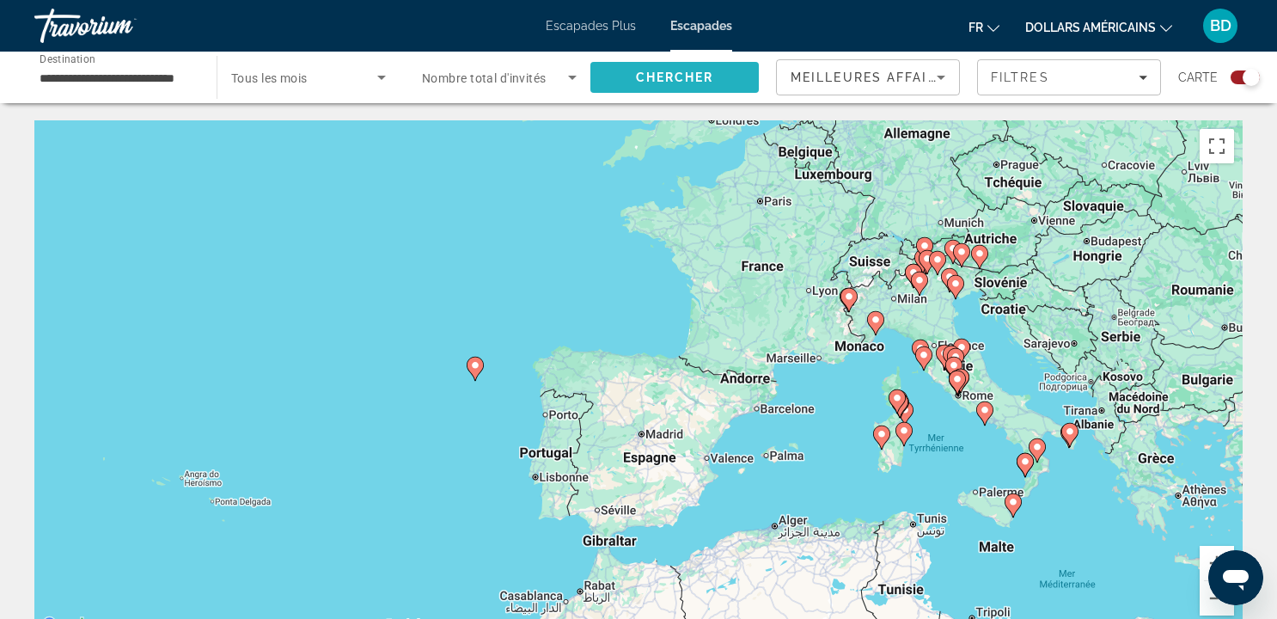
click at [651, 61] on span "Search" at bounding box center [674, 77] width 168 height 41
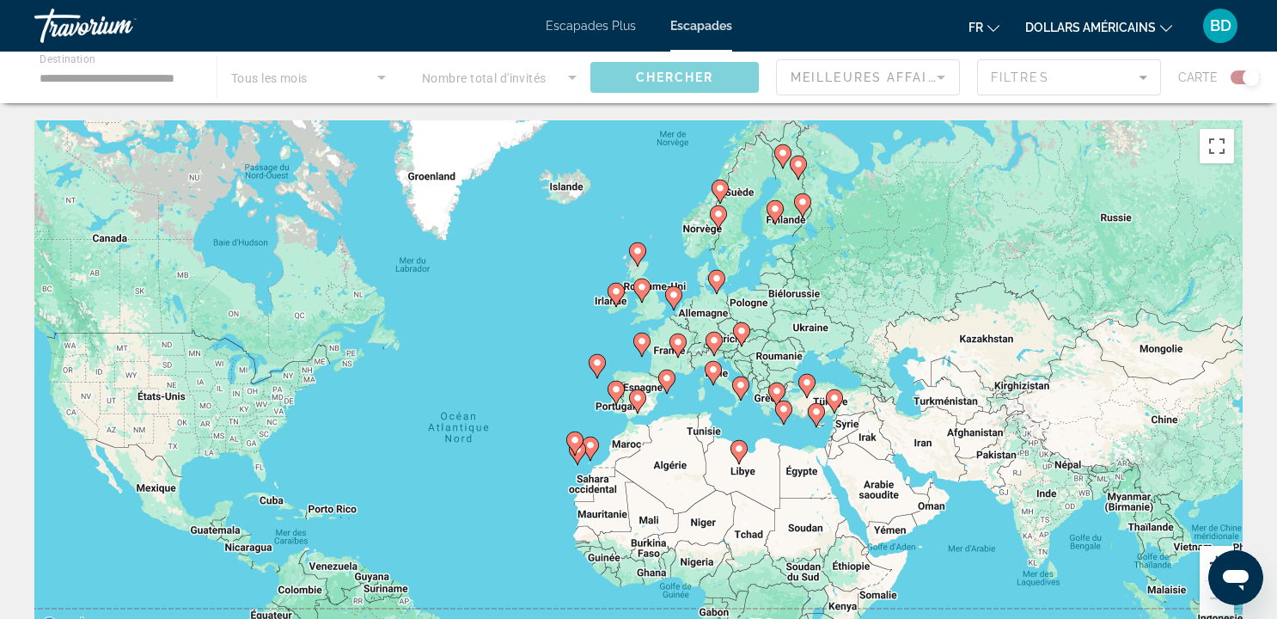
click at [1209, 558] on button "Zoom avant" at bounding box center [1217, 563] width 34 height 34
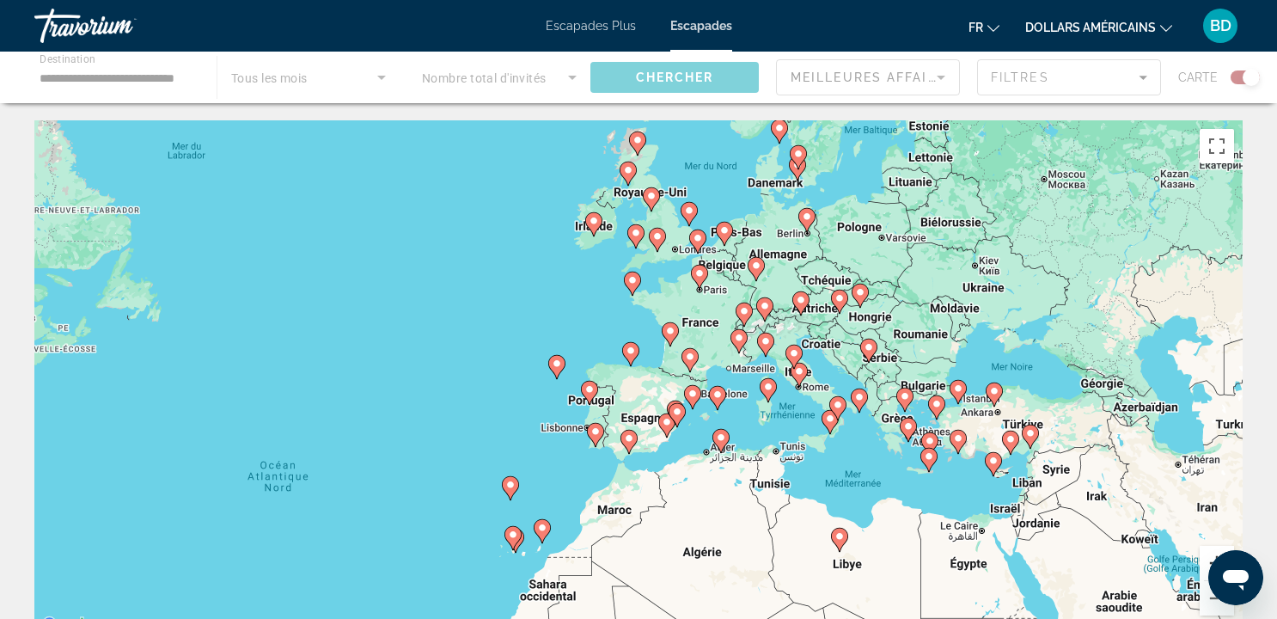
click at [1209, 558] on button "Zoom avant" at bounding box center [1217, 563] width 34 height 34
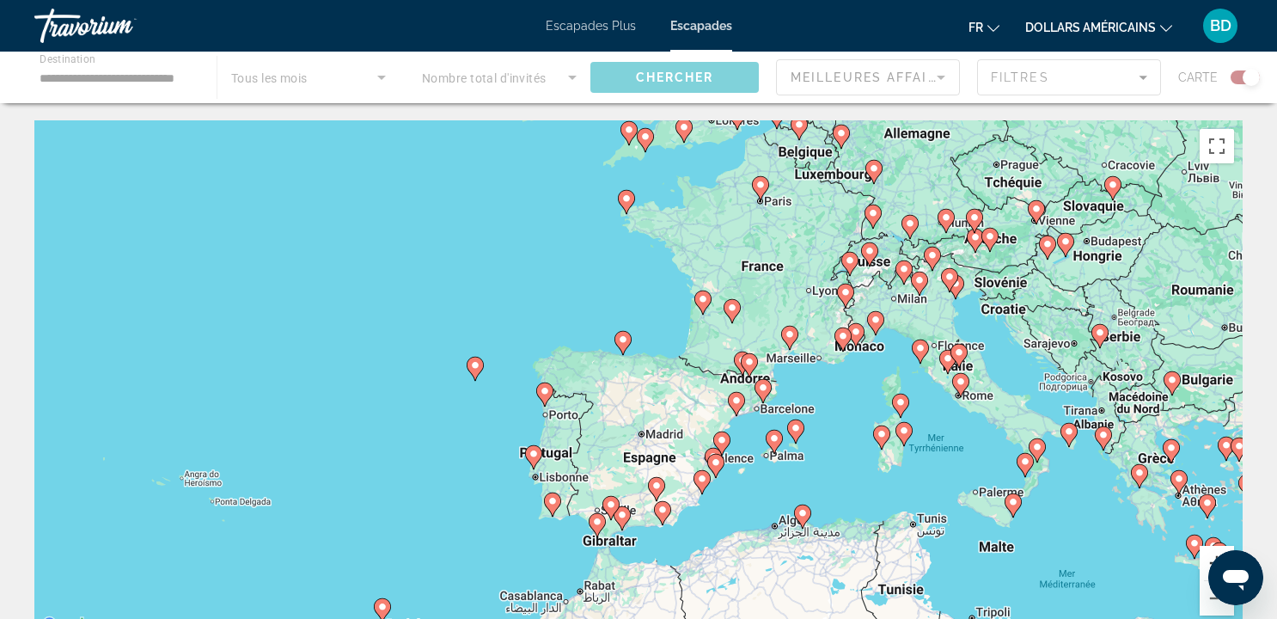
click at [1209, 558] on button "Zoom avant" at bounding box center [1217, 563] width 34 height 34
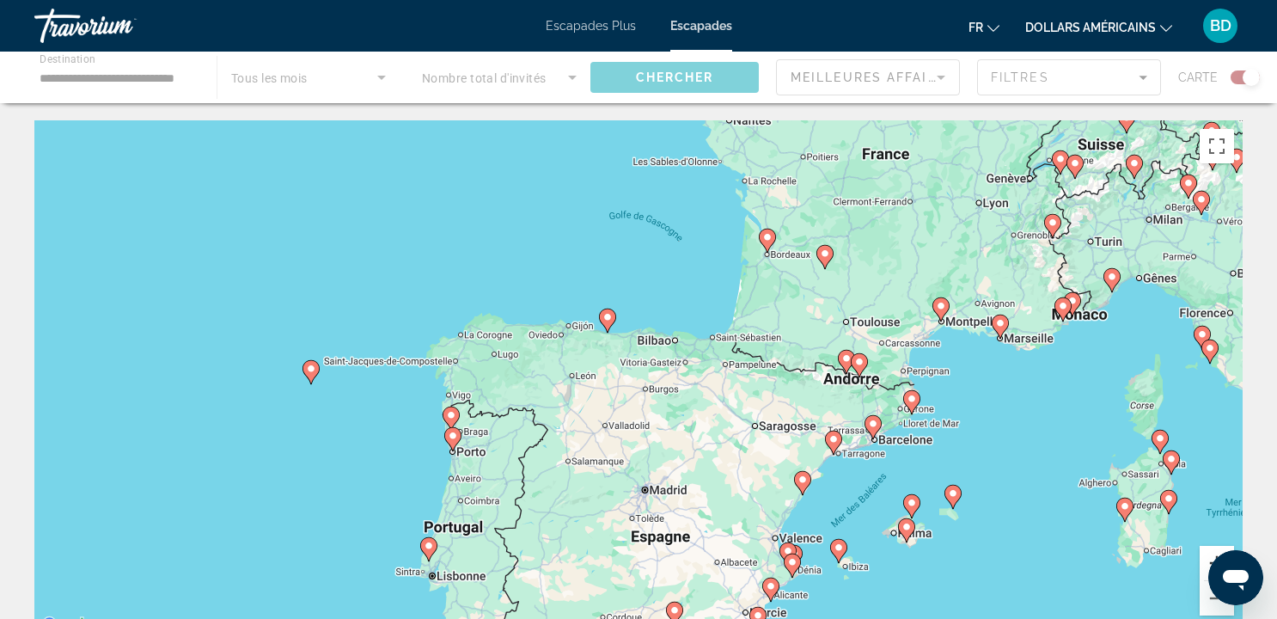
click at [1210, 558] on button "Zoom avant" at bounding box center [1217, 563] width 34 height 34
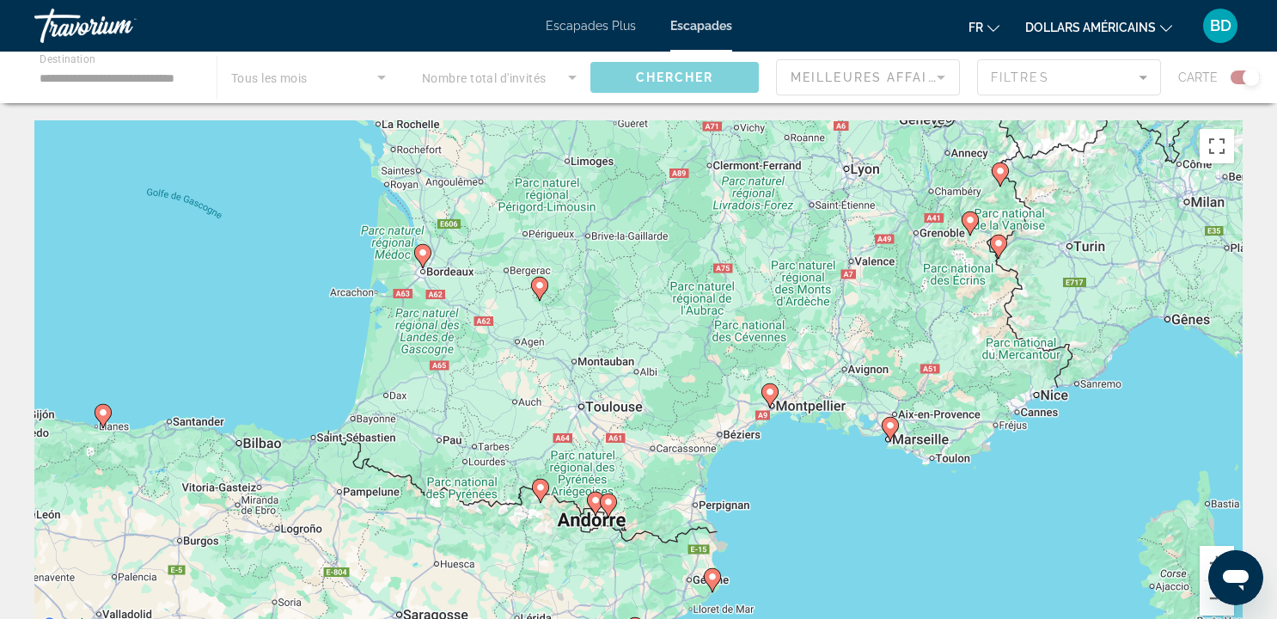
drag, startPoint x: 1204, startPoint y: 340, endPoint x: 720, endPoint y: 503, distance: 510.4
click at [720, 497] on div "Pour activer le glissement avec le clavier, appuyez sur Alt+Entrée. Une fois ce…" at bounding box center [638, 378] width 1208 height 516
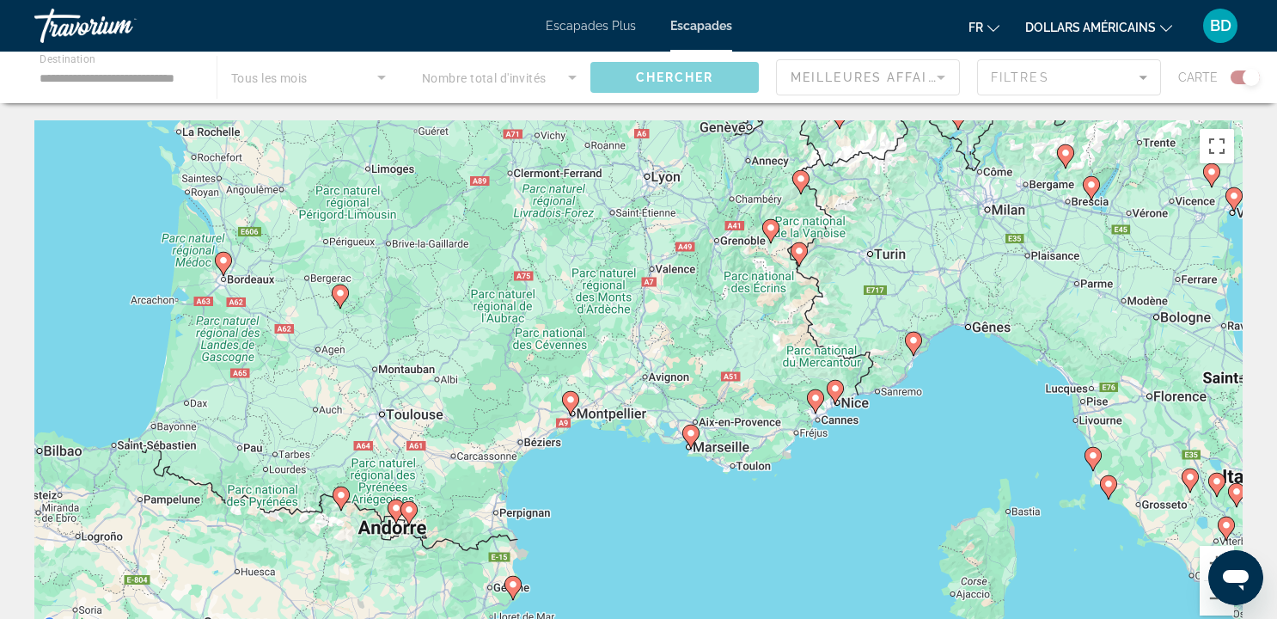
drag, startPoint x: 979, startPoint y: 555, endPoint x: 941, endPoint y: 413, distance: 146.8
click at [941, 413] on div "Pour activer le glissement avec le clavier, appuyez sur Alt+Entrée. Une fois ce…" at bounding box center [638, 378] width 1208 height 516
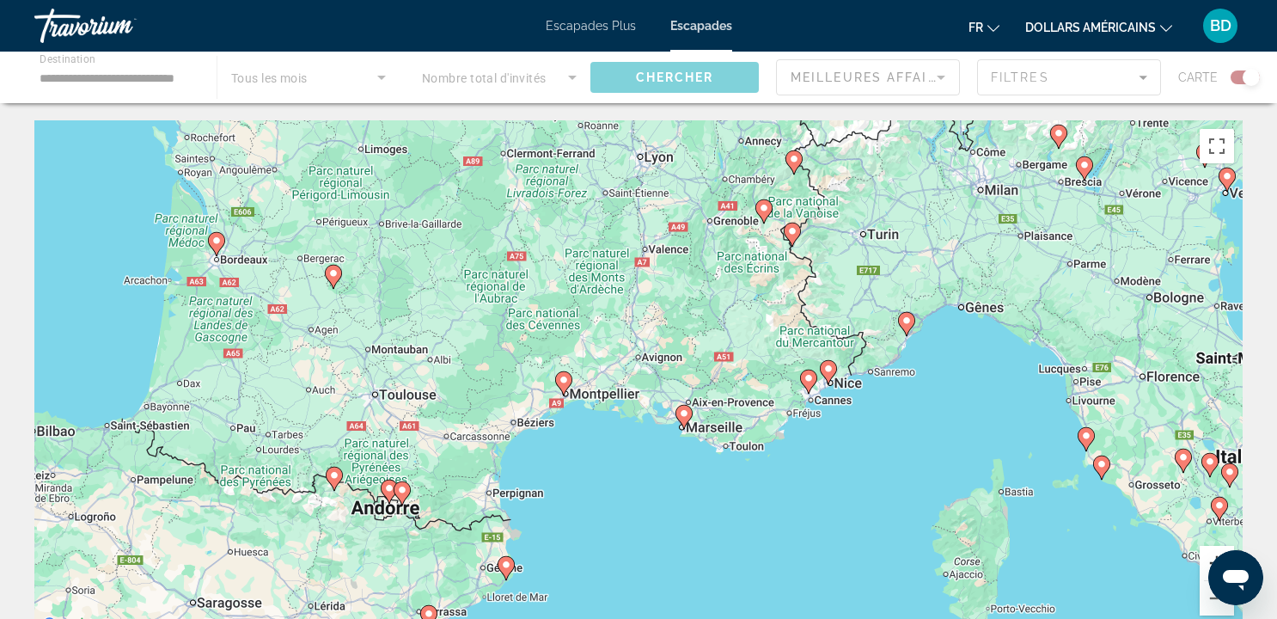
click at [1211, 552] on button "Zoom avant" at bounding box center [1217, 563] width 34 height 34
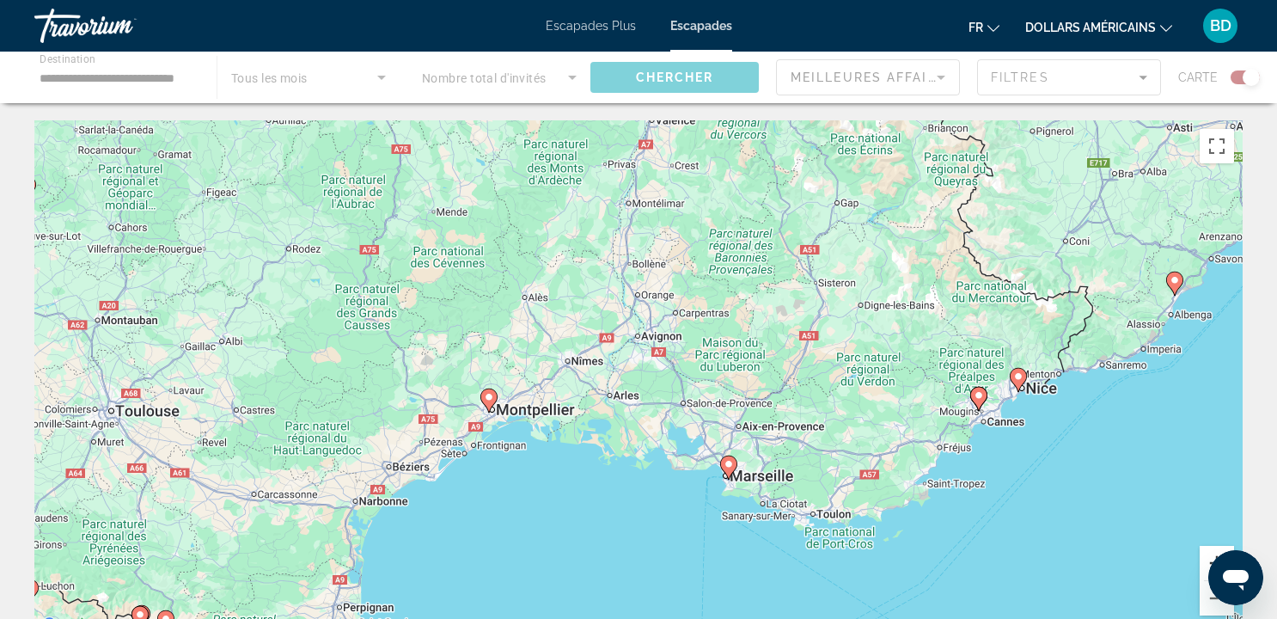
click at [1211, 552] on button "Zoom avant" at bounding box center [1217, 563] width 34 height 34
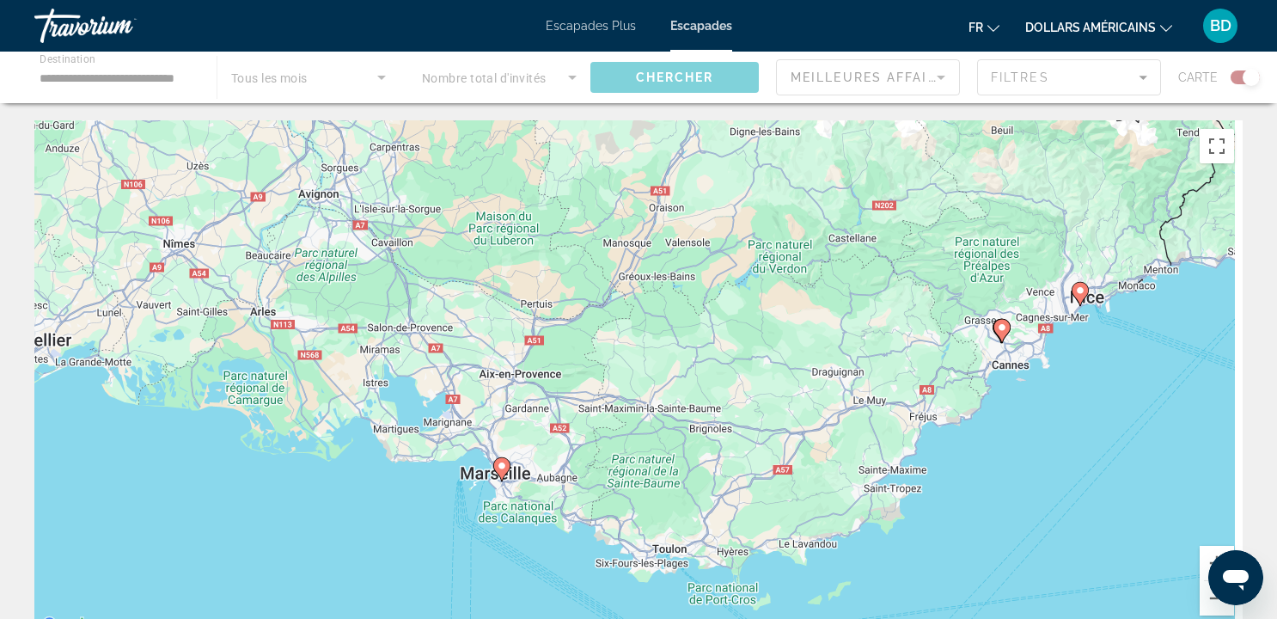
drag, startPoint x: 1238, startPoint y: 443, endPoint x: 773, endPoint y: 291, distance: 489.2
click at [773, 291] on div "Pour activer le glissement avec le clavier, appuyez sur Alt+Entrée. Une fois ce…" at bounding box center [638, 378] width 1208 height 516
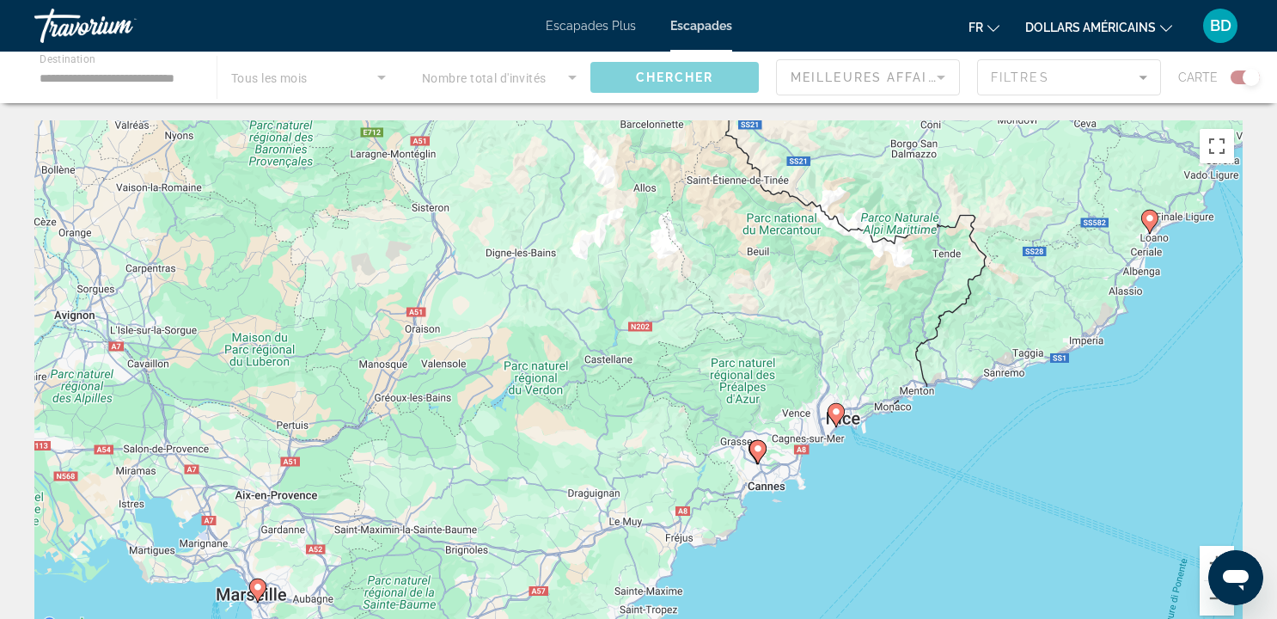
drag, startPoint x: 912, startPoint y: 264, endPoint x: 880, endPoint y: 456, distance: 194.3
click at [881, 460] on div "Pour activer le glissement avec le clavier, appuyez sur Alt+Entrée. Une fois ce…" at bounding box center [638, 378] width 1208 height 516
click at [1223, 608] on button "Zoom arrière" at bounding box center [1217, 598] width 34 height 34
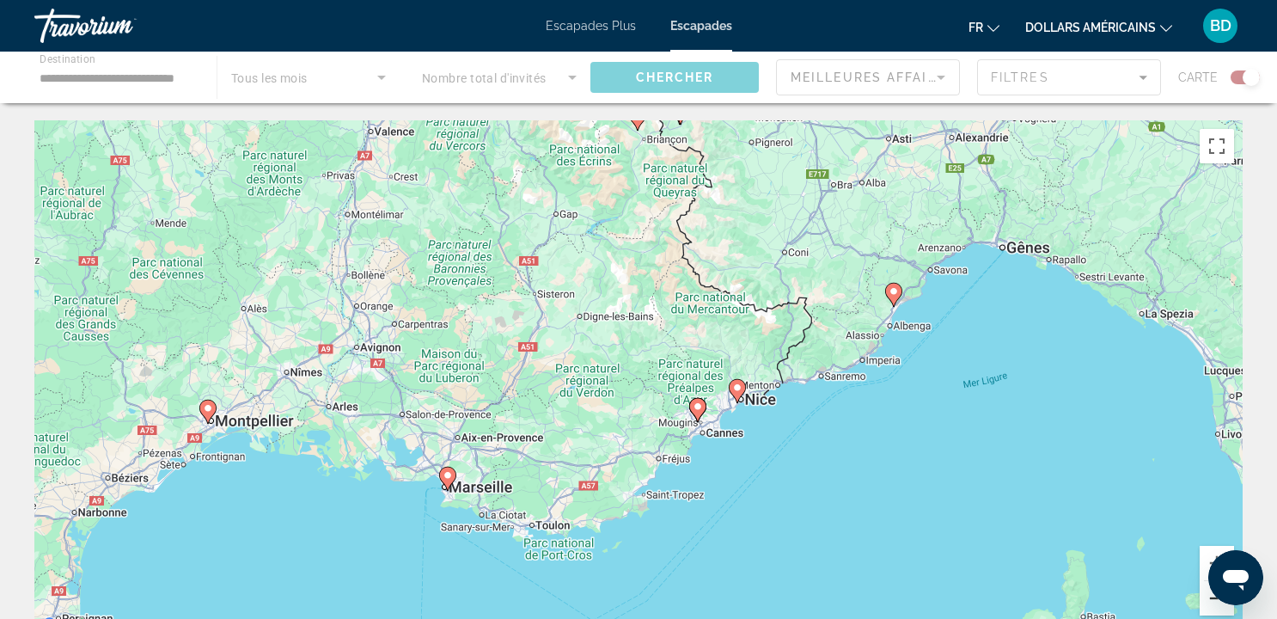
click at [1223, 608] on button "Zoom arrière" at bounding box center [1217, 598] width 34 height 34
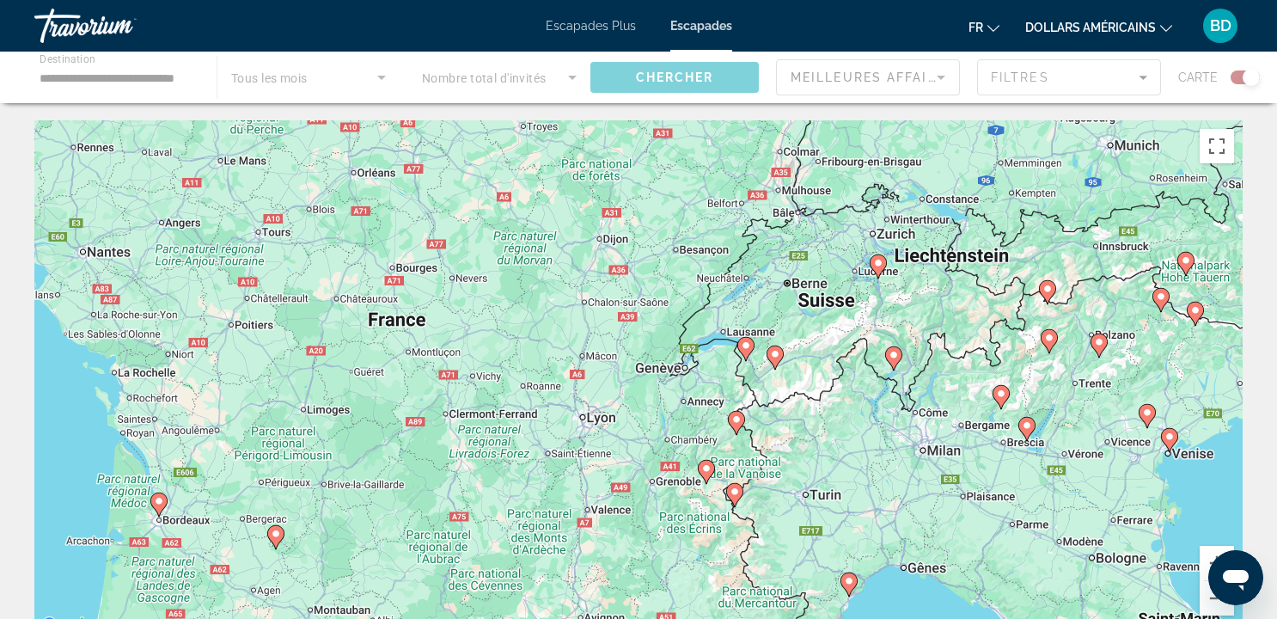
drag, startPoint x: 685, startPoint y: 192, endPoint x: 768, endPoint y: 449, distance: 270.2
click at [768, 449] on div "Pour activer le glissement avec le clavier, appuyez sur Alt+Entrée. Une fois ce…" at bounding box center [638, 378] width 1208 height 516
click at [746, 346] on image "Contenu principal" at bounding box center [747, 346] width 10 height 10
type input "**********"
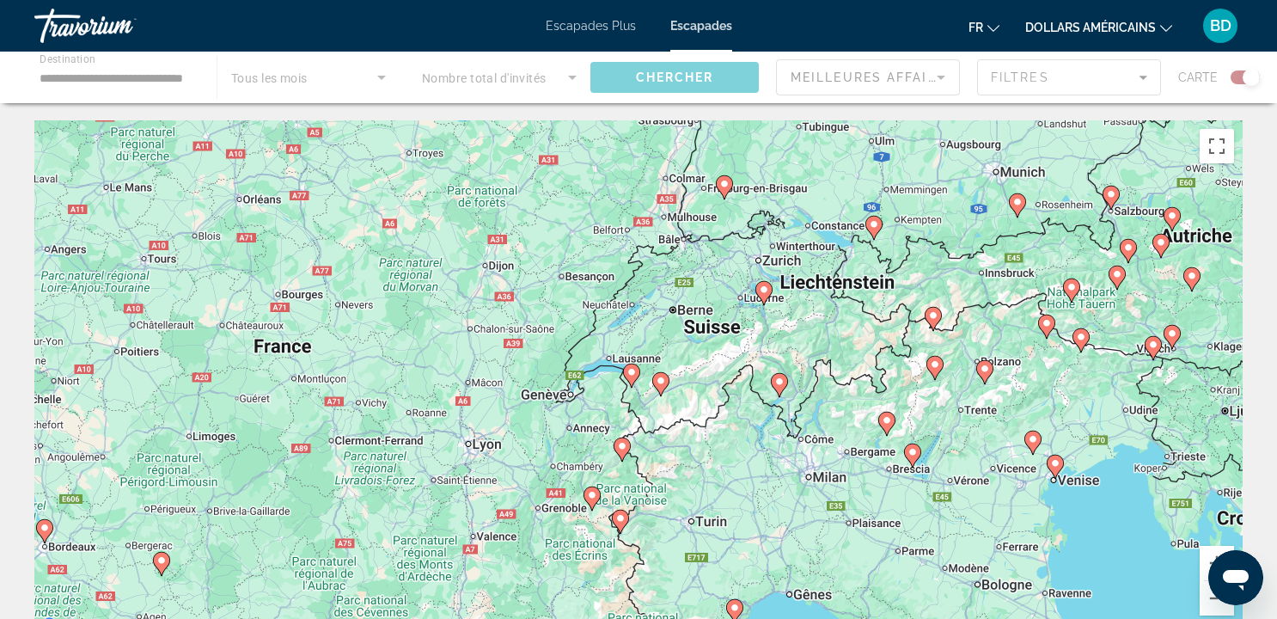
click at [630, 380] on icon "Contenu principal" at bounding box center [631, 375] width 15 height 22
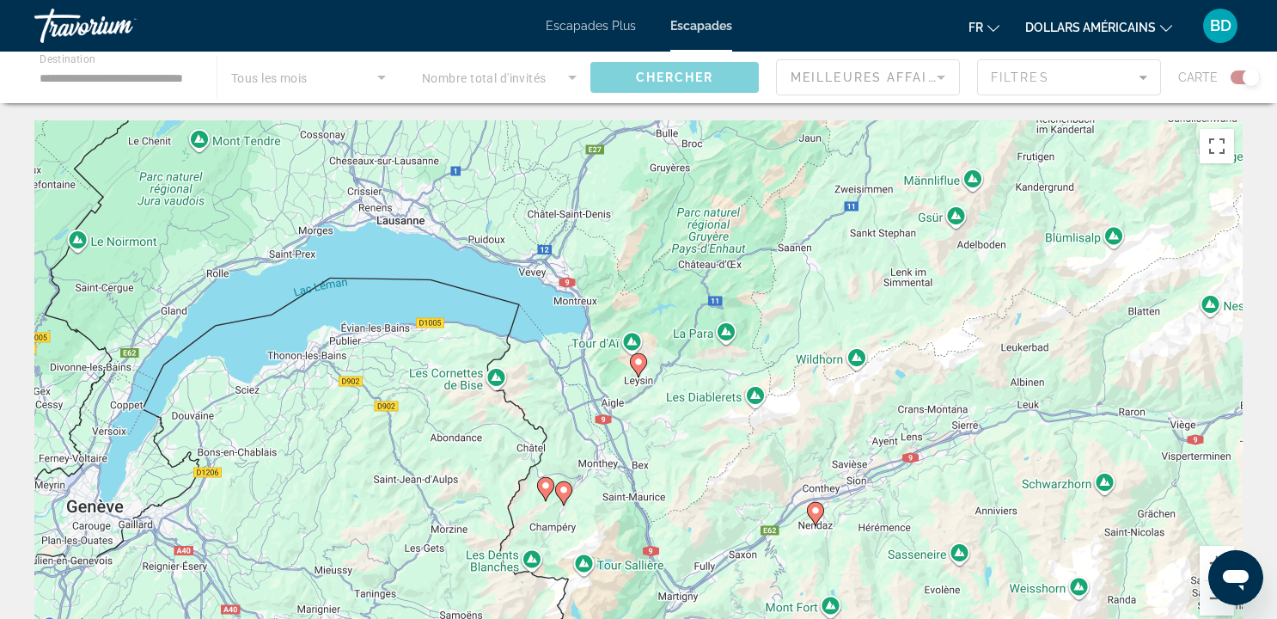
click at [639, 354] on icon "Contenu principal" at bounding box center [638, 365] width 15 height 22
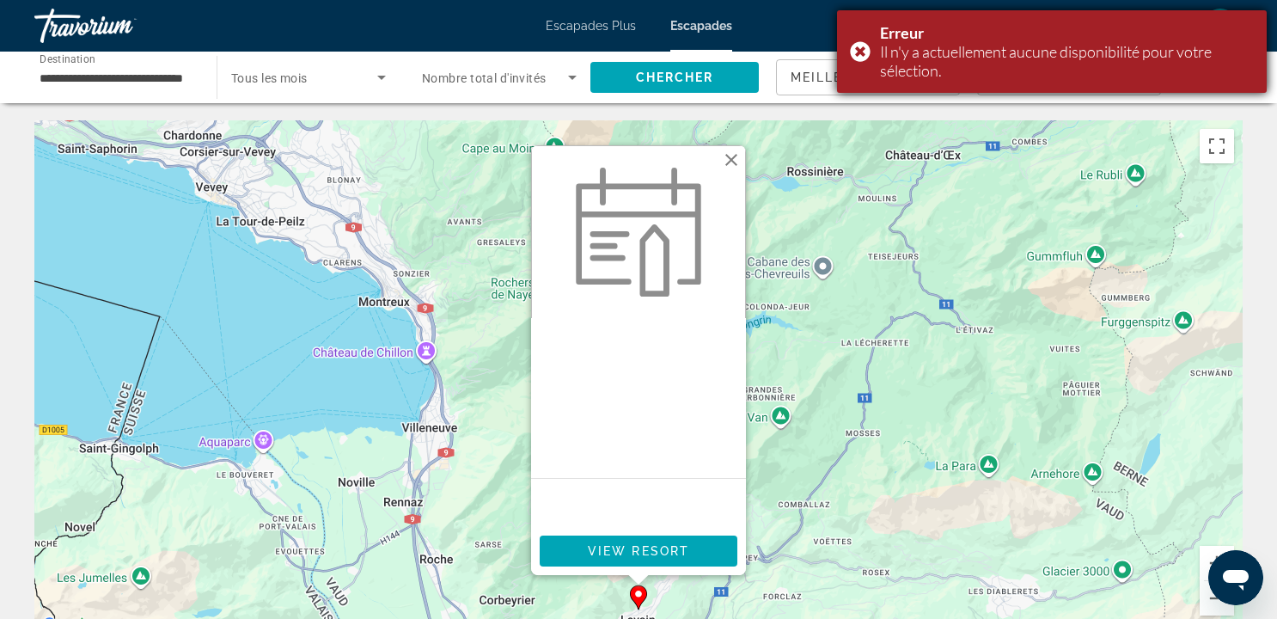
click at [865, 44] on div "Erreur Il n'y a actuellement aucune disponibilité pour votre sélection." at bounding box center [1052, 51] width 430 height 83
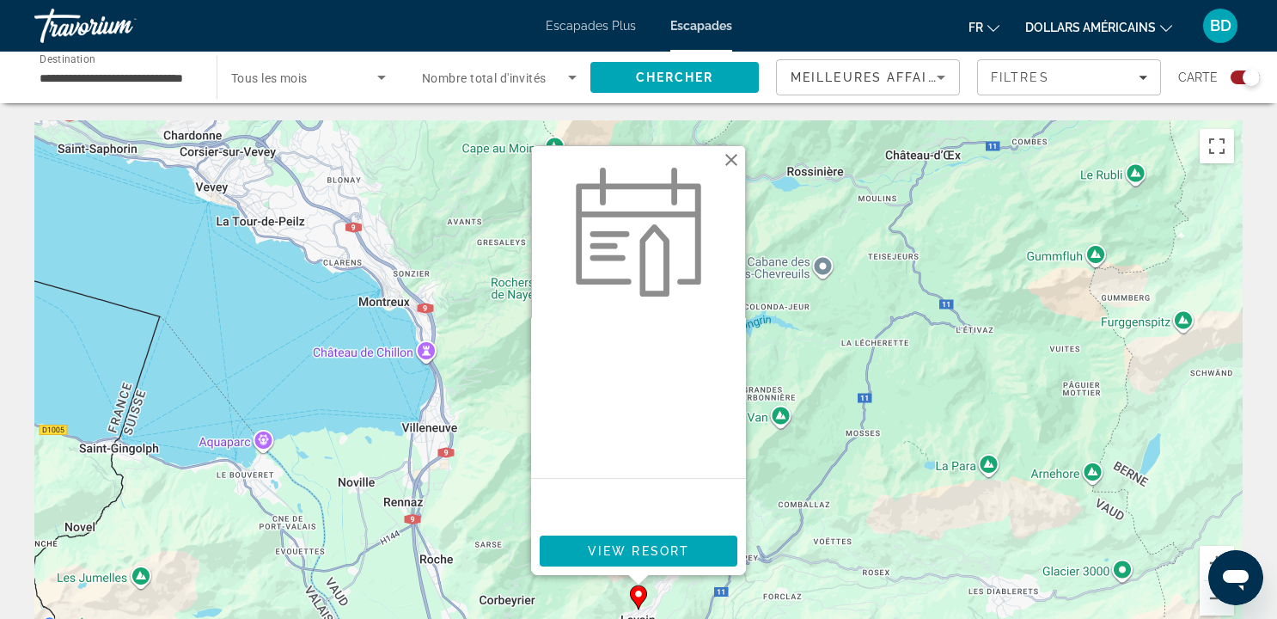
click at [725, 156] on button "Fermer" at bounding box center [731, 160] width 26 height 26
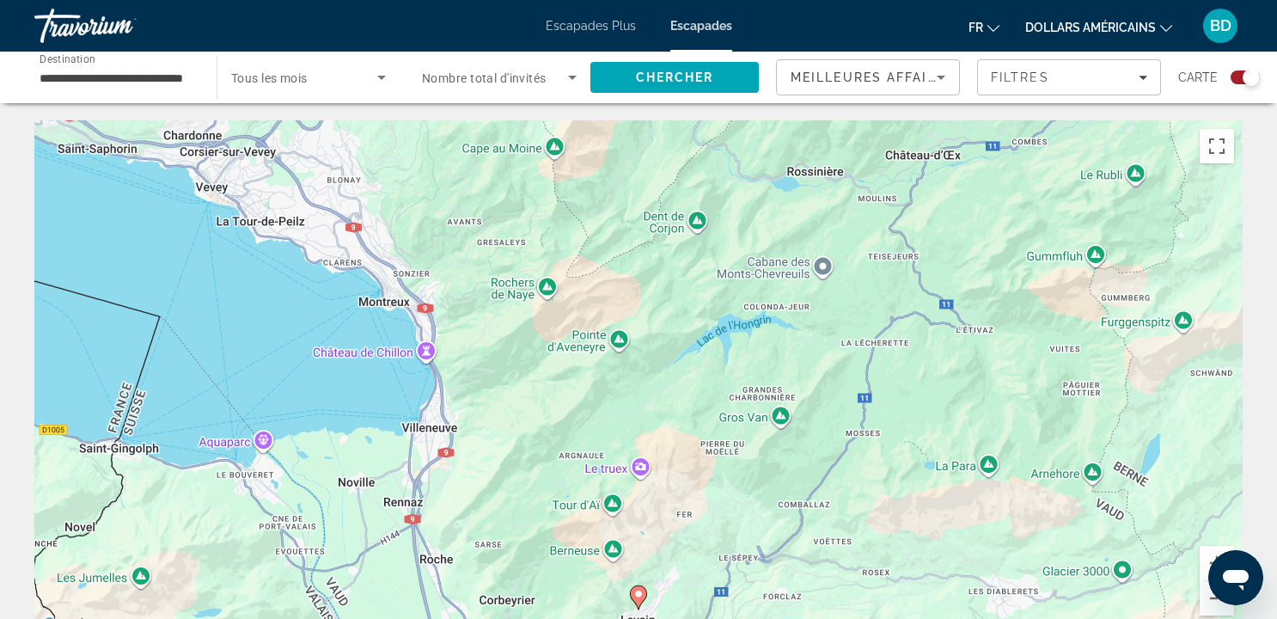
click at [639, 601] on icon "Contenu principal" at bounding box center [638, 597] width 15 height 22
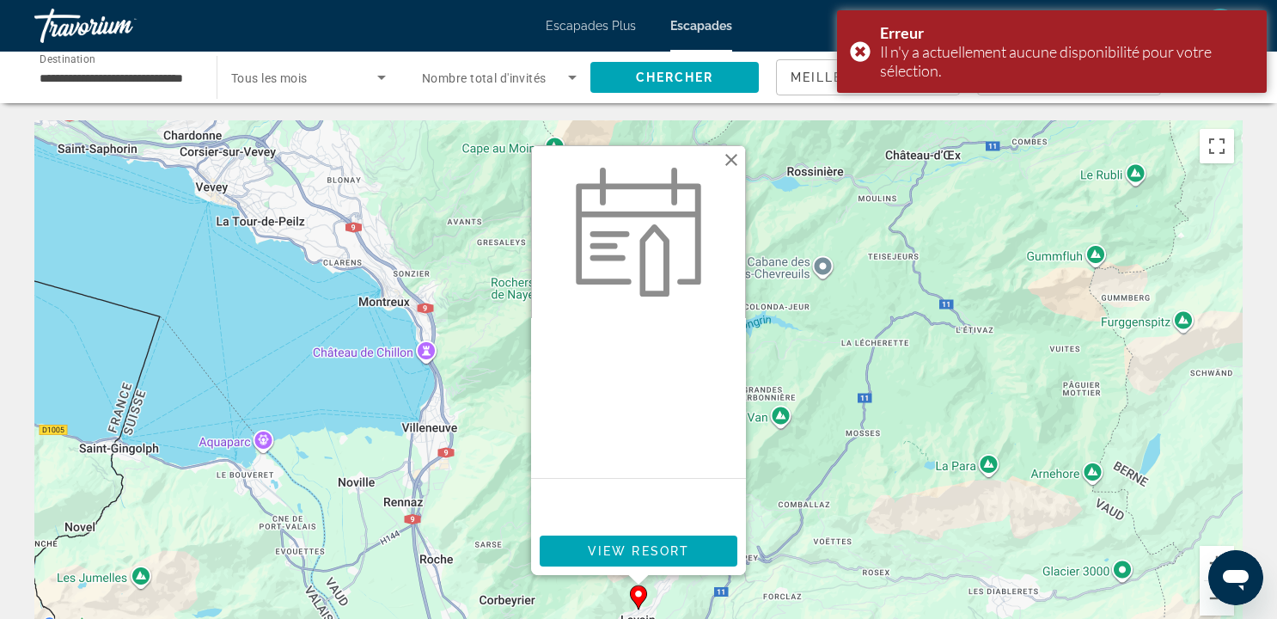
click at [735, 153] on button "Fermer" at bounding box center [731, 160] width 26 height 26
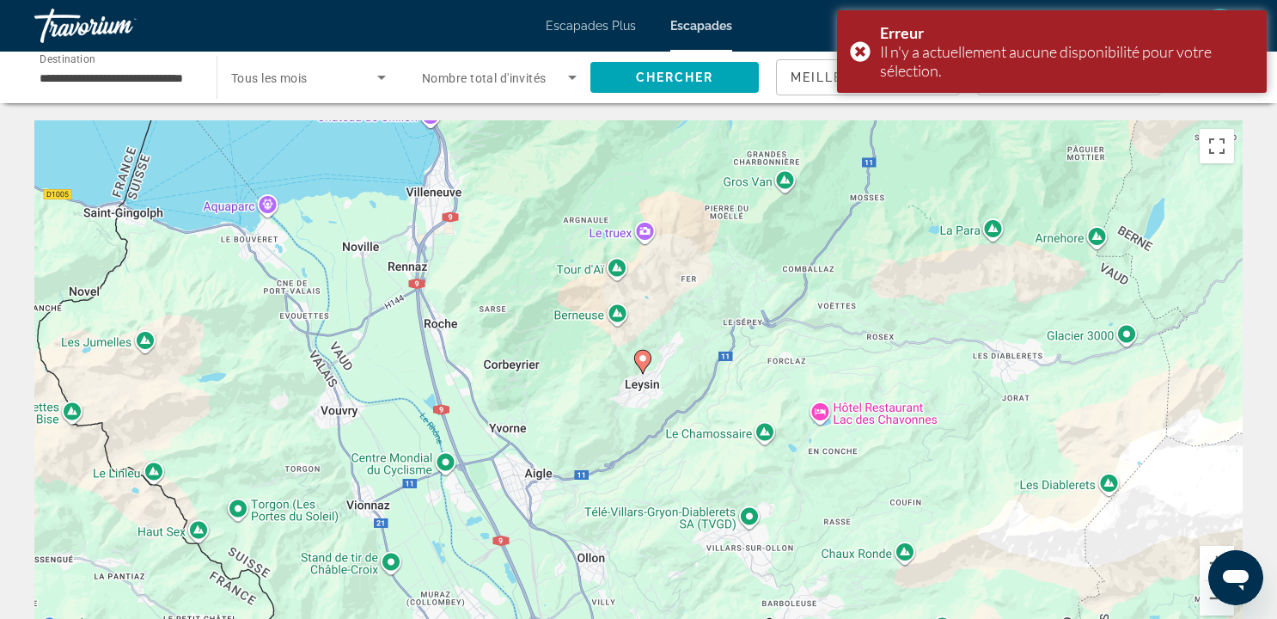
drag, startPoint x: 747, startPoint y: 374, endPoint x: 755, endPoint y: 17, distance: 356.8
click at [755, 19] on div "**********" at bounding box center [638, 309] width 1277 height 619
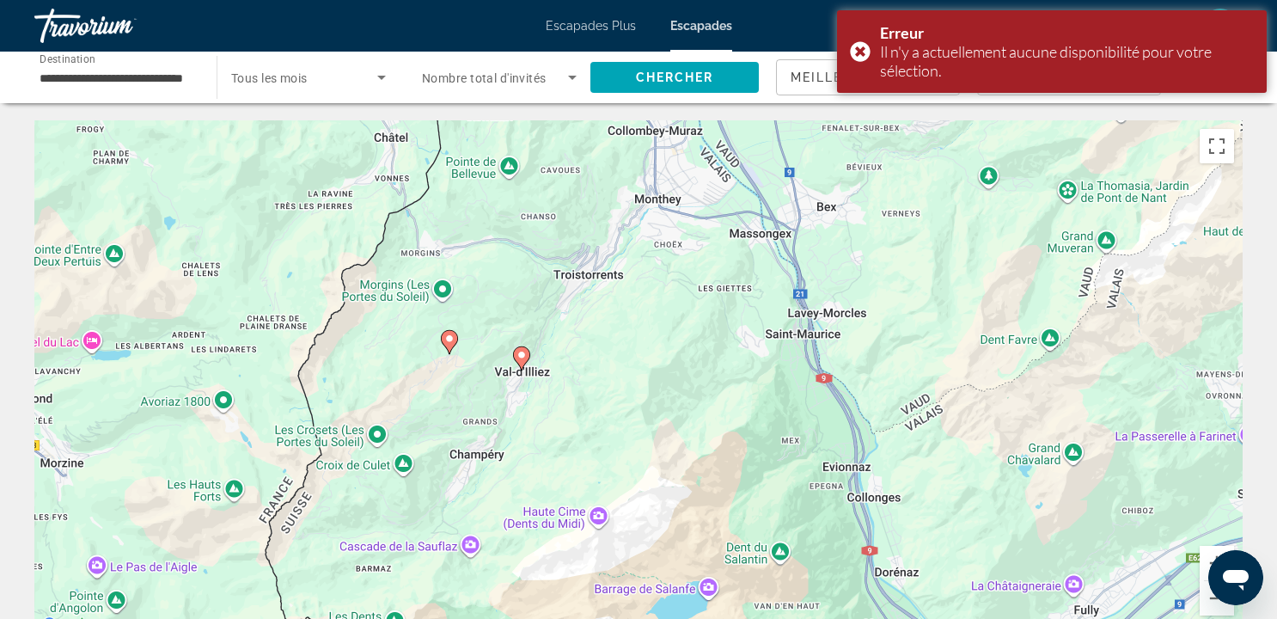
drag, startPoint x: 594, startPoint y: 316, endPoint x: 753, endPoint y: 50, distance: 310.3
click at [755, 50] on div "**********" at bounding box center [638, 309] width 1277 height 619
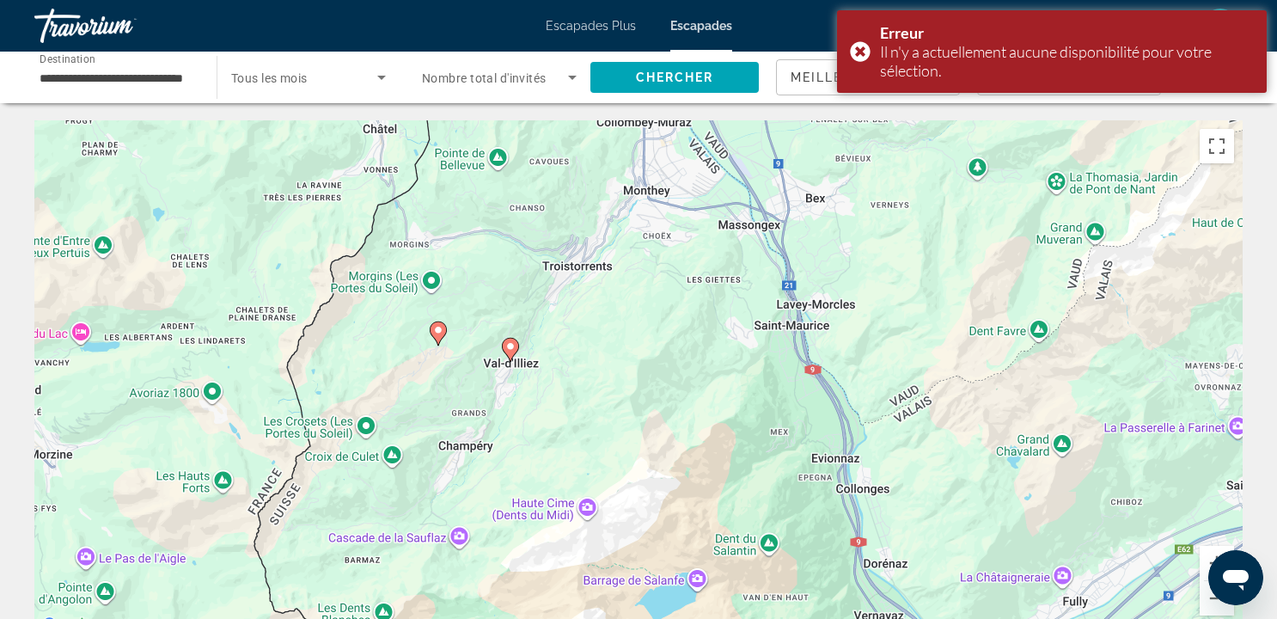
click at [443, 334] on icon "Contenu principal" at bounding box center [438, 333] width 15 height 22
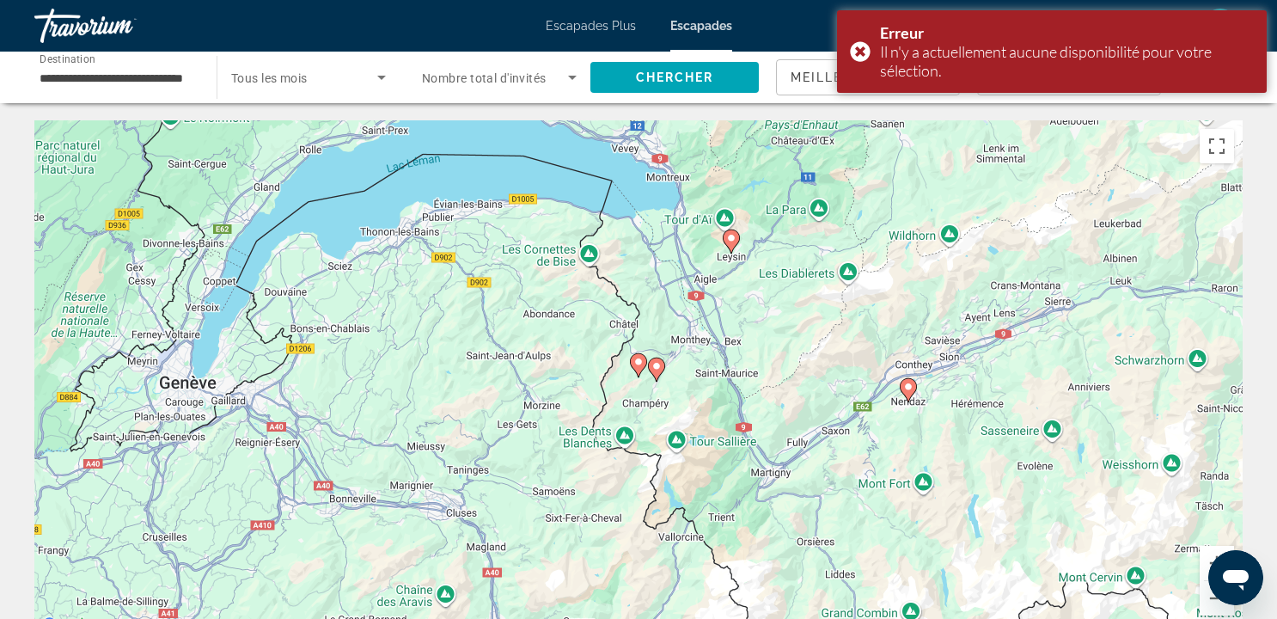
click at [633, 365] on image "Contenu principal" at bounding box center [638, 362] width 10 height 10
